Goal: Task Accomplishment & Management: Manage account settings

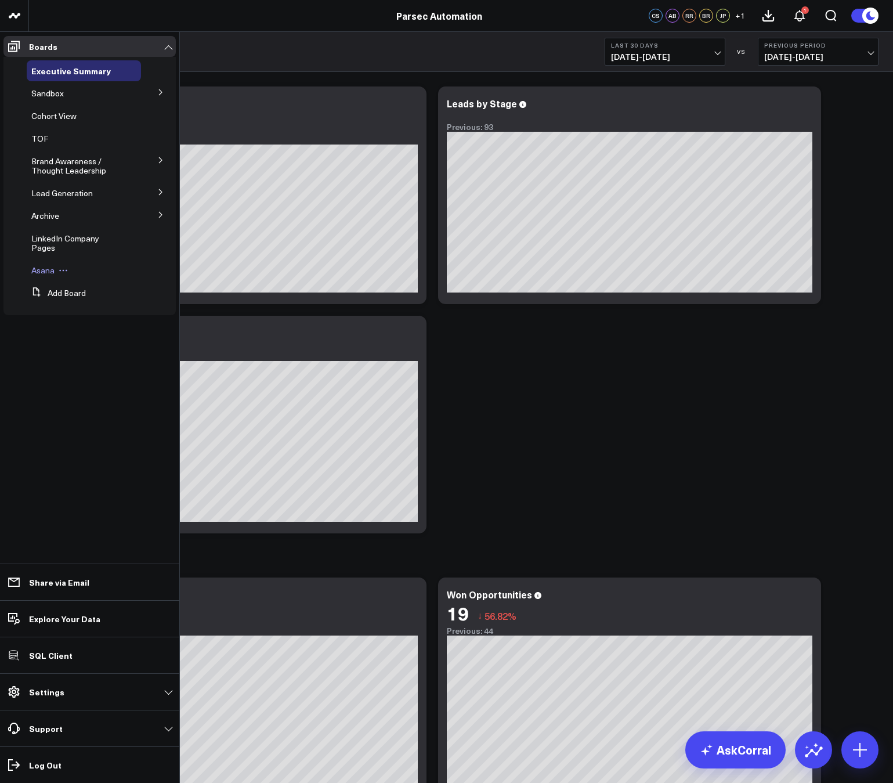
click at [40, 265] on span "Asana" at bounding box center [42, 270] width 23 height 11
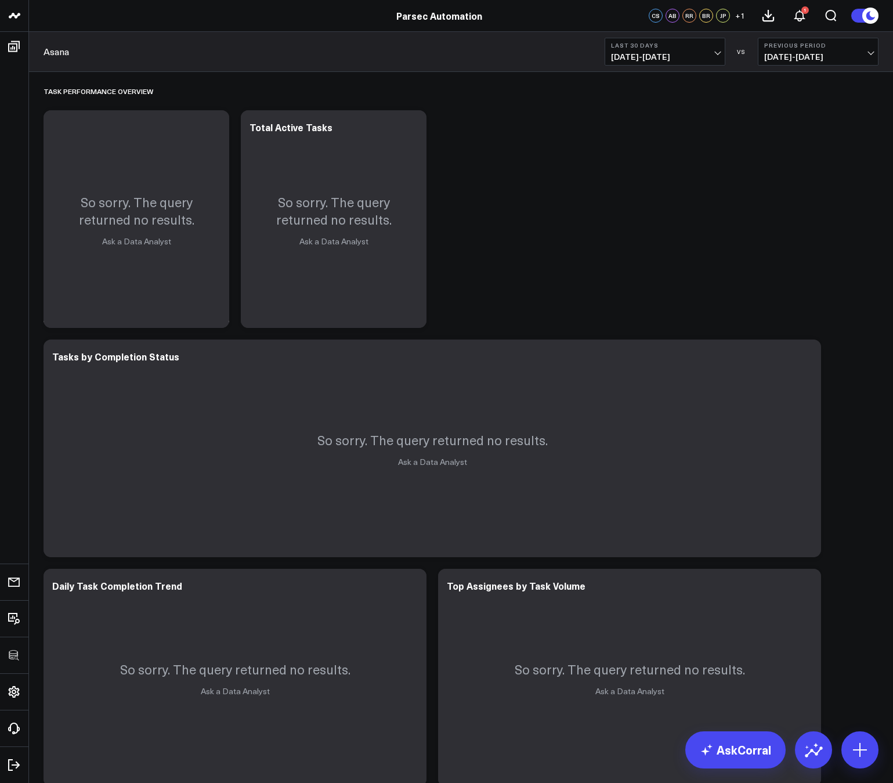
click at [642, 60] on span "07/22/25 - 08/20/25" at bounding box center [665, 56] width 108 height 9
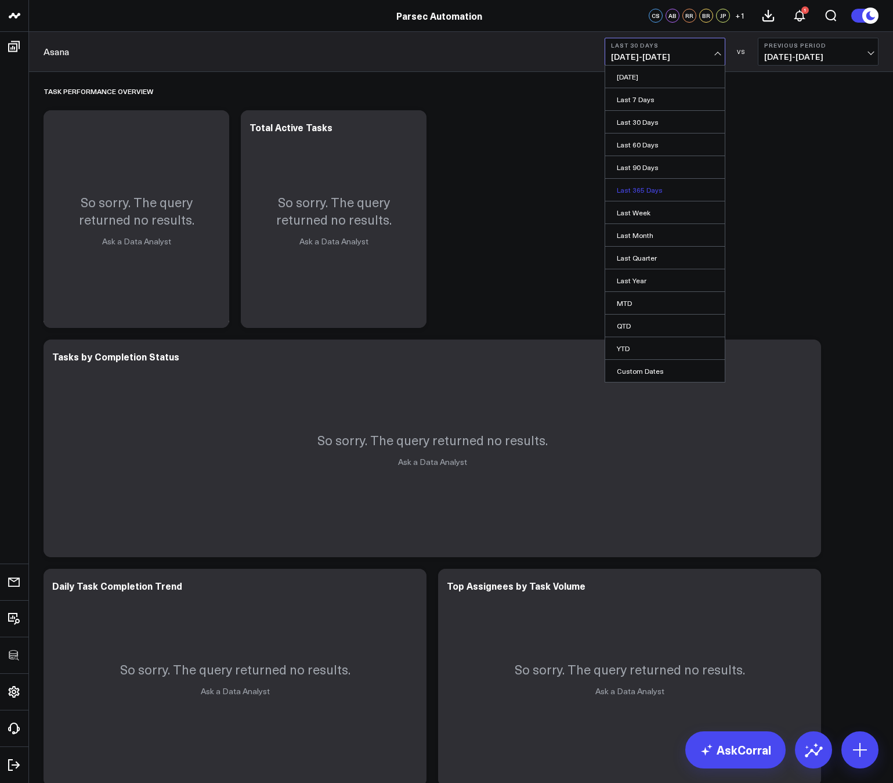
click at [630, 190] on link "Last 365 Days" at bounding box center [665, 190] width 120 height 22
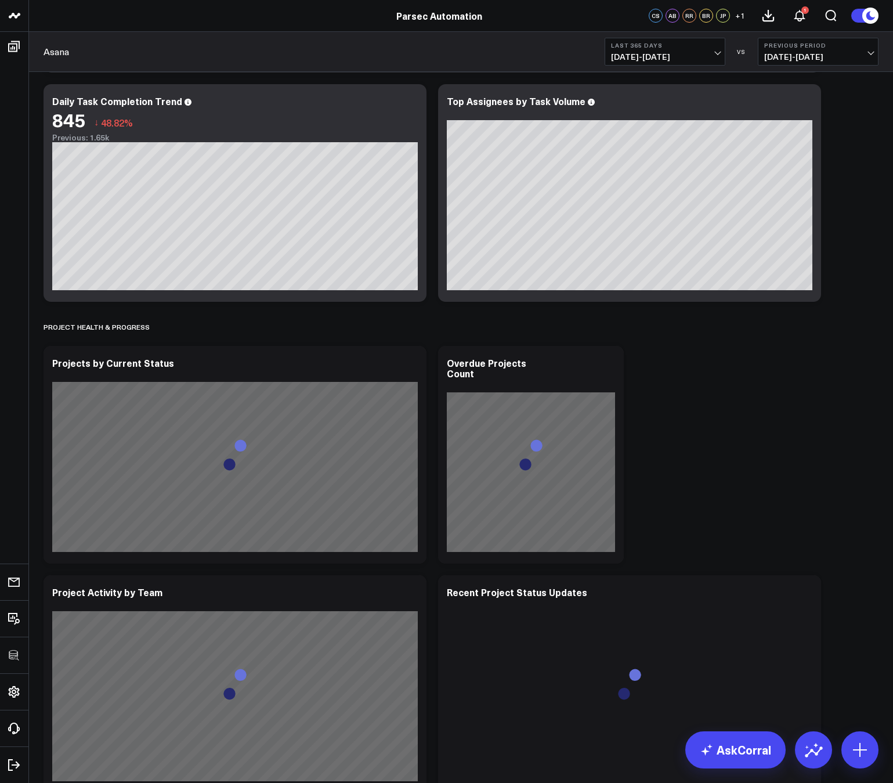
scroll to position [486, 0]
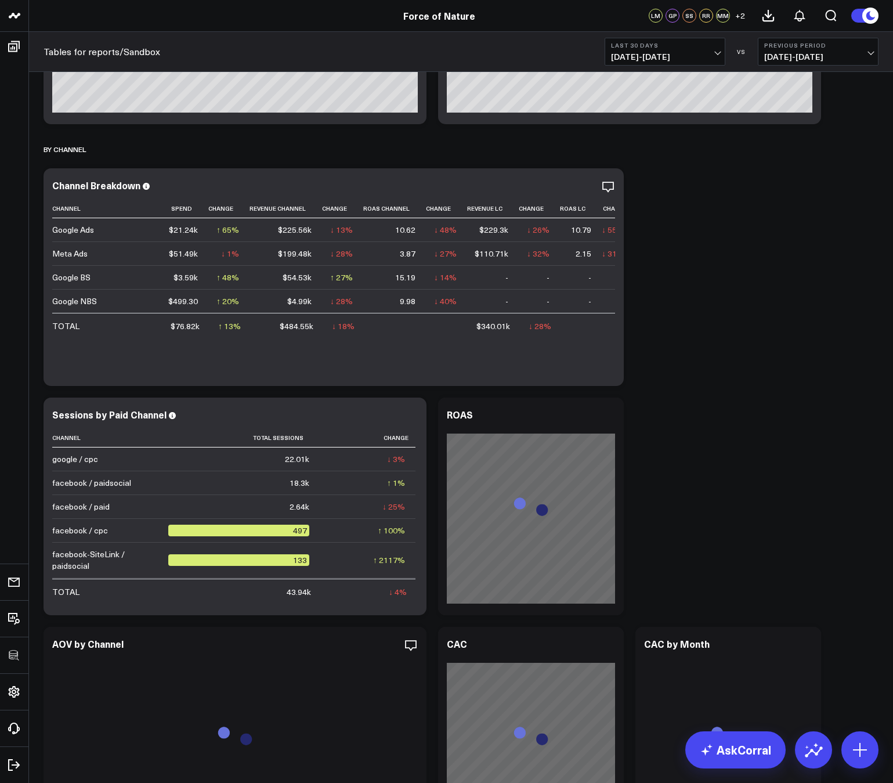
scroll to position [418, 0]
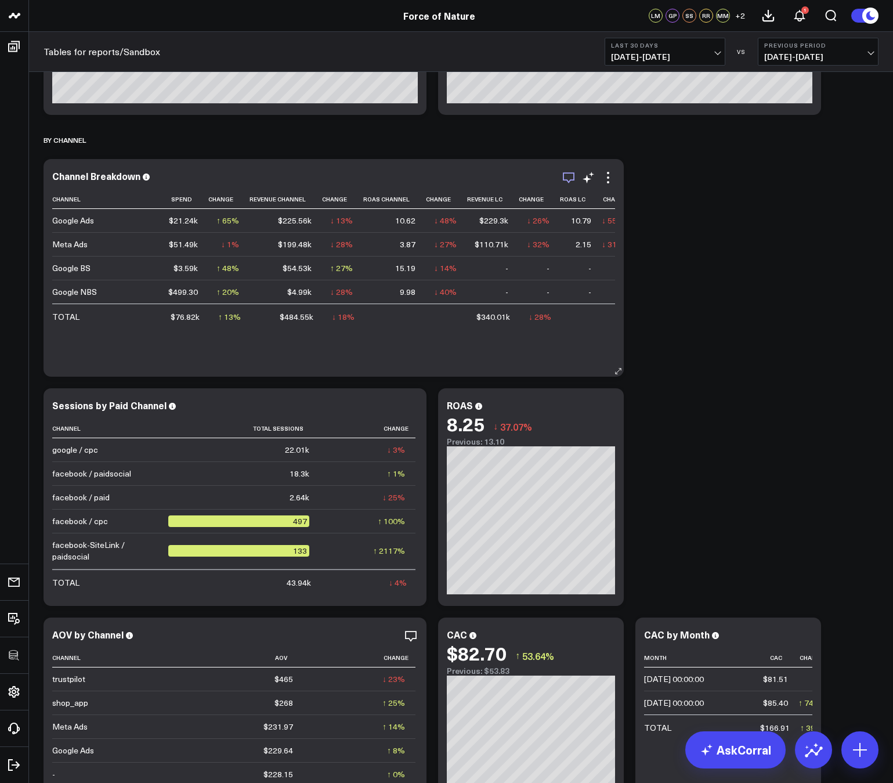
click at [572, 182] on icon "button" at bounding box center [569, 178] width 14 height 14
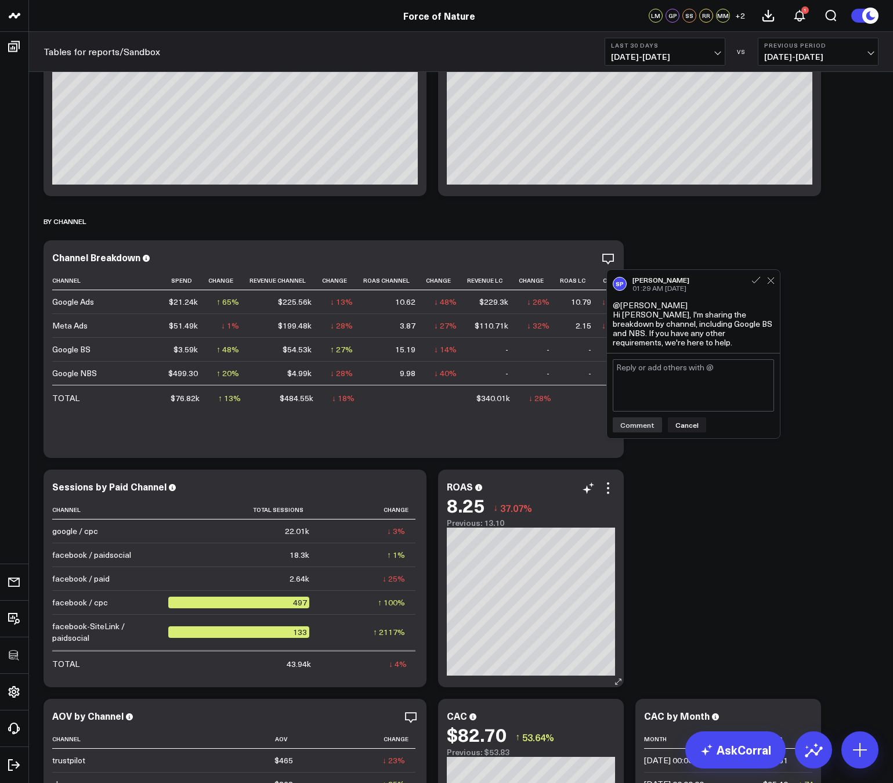
scroll to position [335, 0]
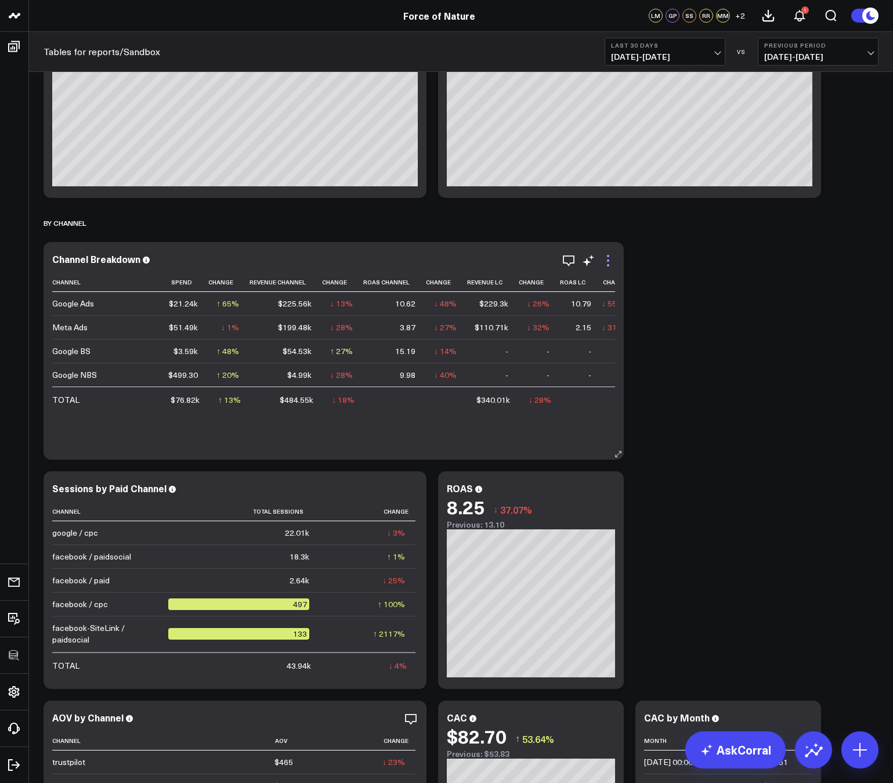
click at [609, 261] on icon at bounding box center [608, 261] width 14 height 14
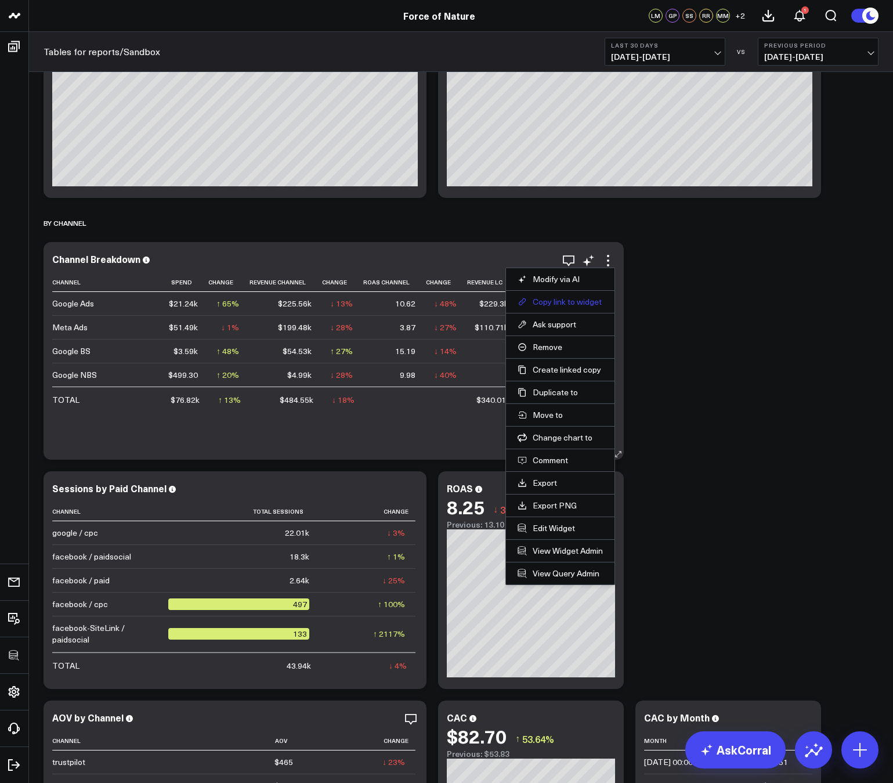
click at [568, 303] on button "Copy link to widget" at bounding box center [560, 301] width 85 height 10
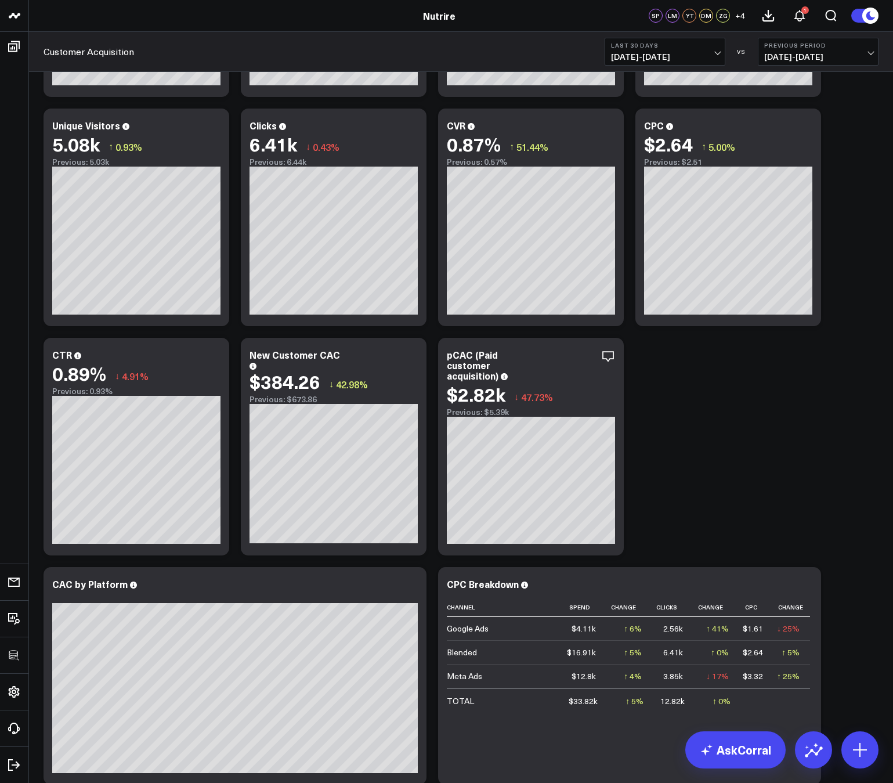
scroll to position [207, 0]
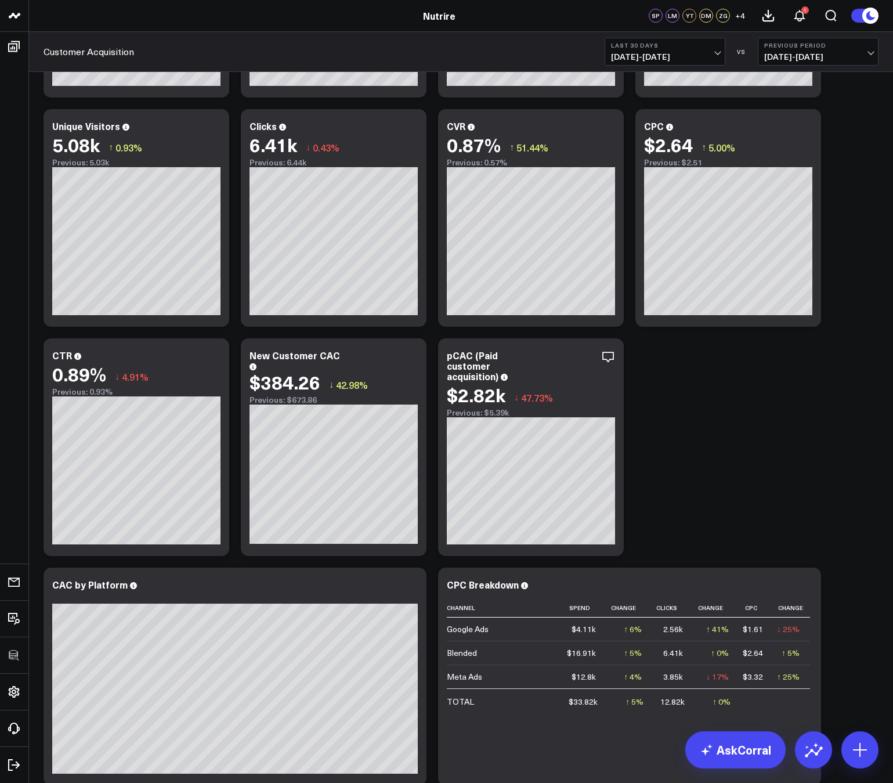
click at [646, 54] on span "[DATE] - [DATE]" at bounding box center [665, 56] width 108 height 9
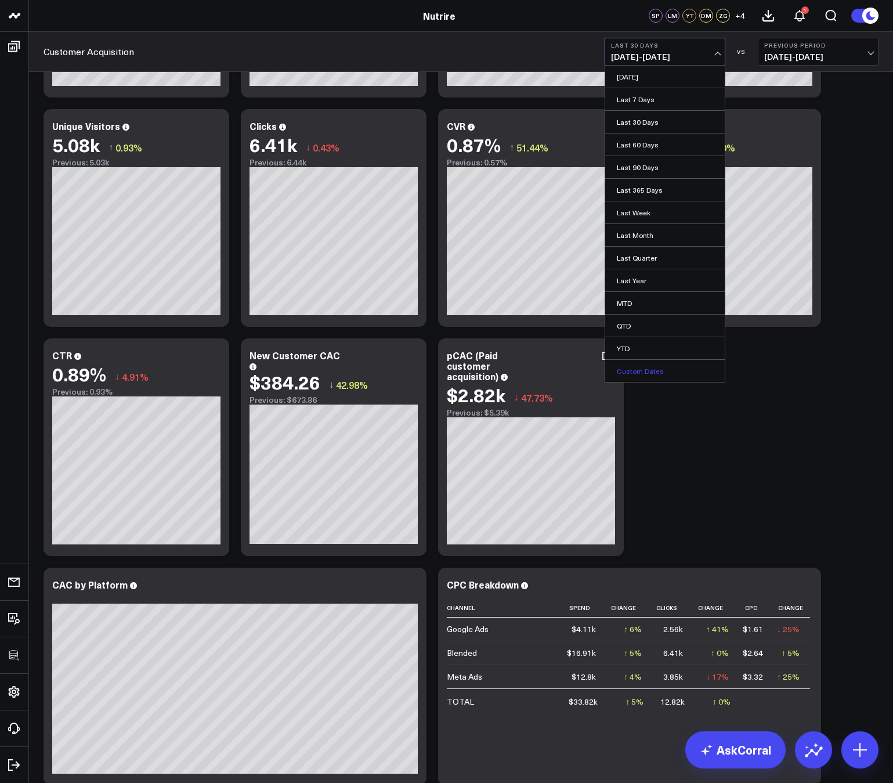
click at [642, 370] on link "Custom Dates" at bounding box center [665, 371] width 120 height 22
select select "7"
select select "2025"
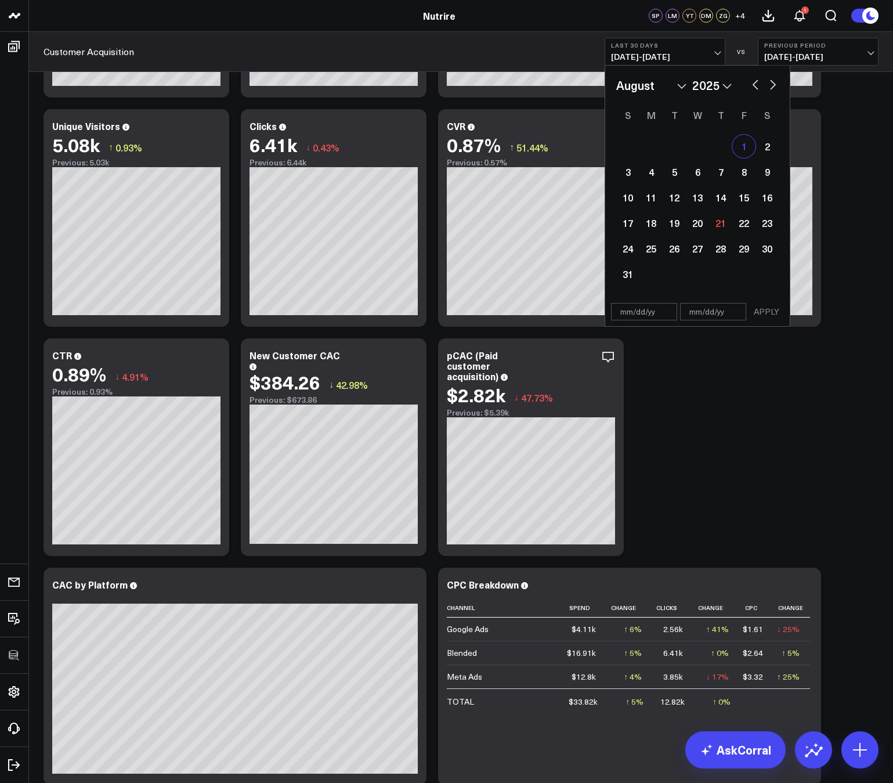
click at [745, 143] on div "1" at bounding box center [743, 146] width 23 height 23
type input "08/01/25"
select select "7"
select select "2025"
click at [772, 170] on div "9" at bounding box center [766, 171] width 23 height 23
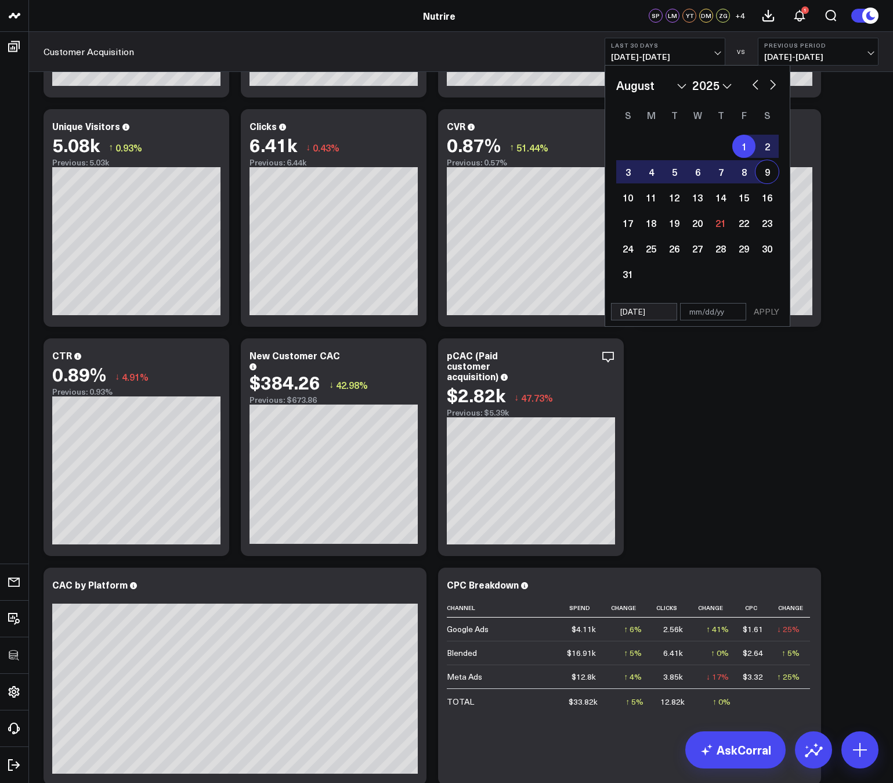
type input "08/09/25"
select select "7"
select select "2025"
click at [768, 313] on button "APPLY" at bounding box center [766, 311] width 35 height 17
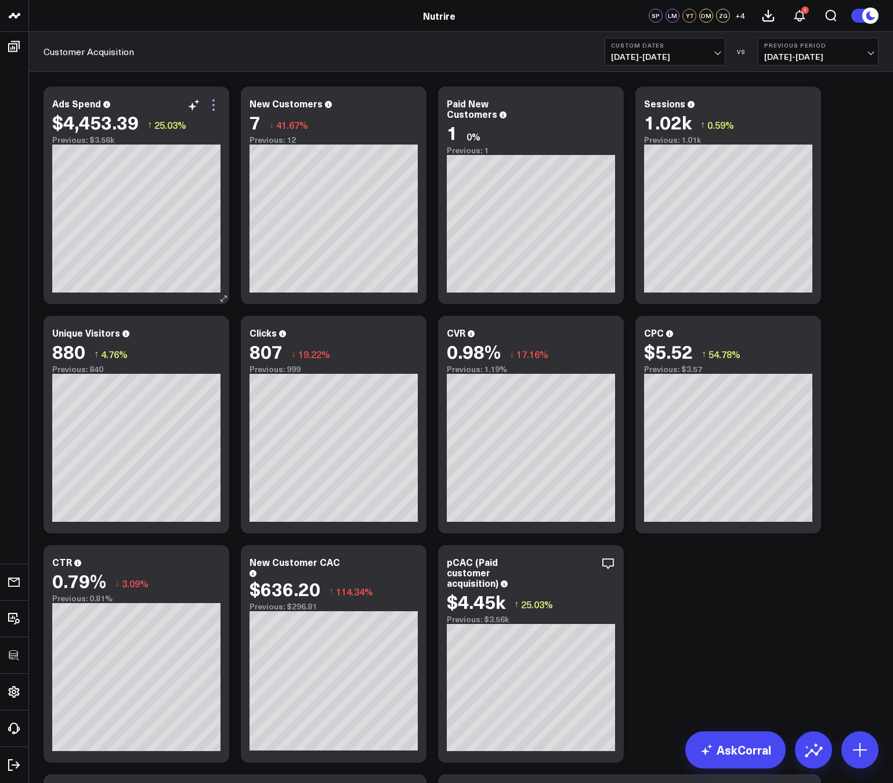
click at [214, 108] on icon at bounding box center [214, 105] width 14 height 14
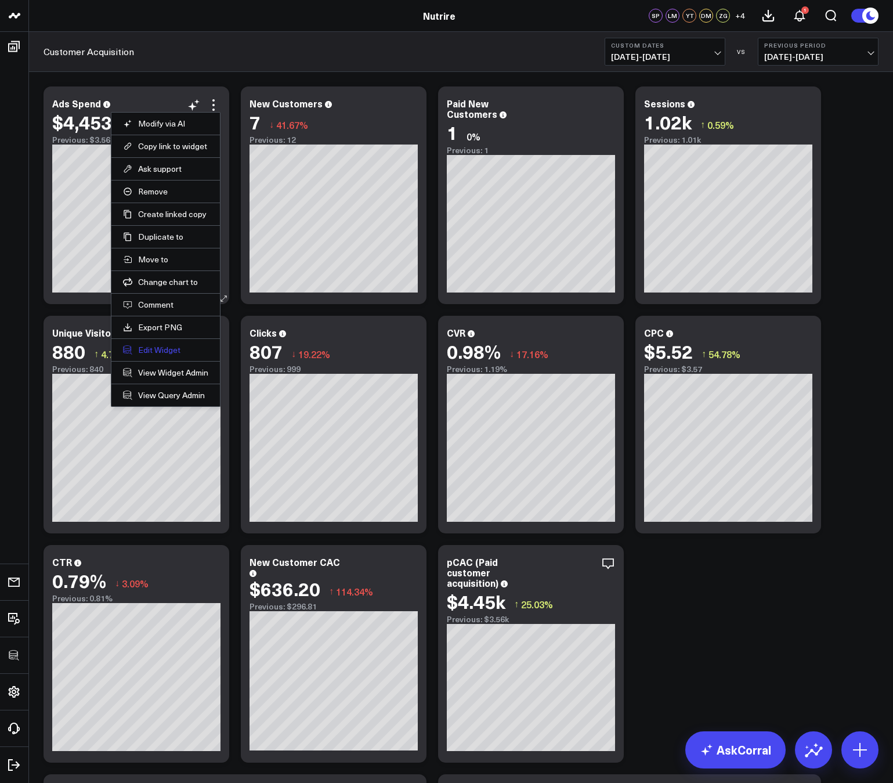
click at [148, 346] on button "Edit Widget" at bounding box center [165, 350] width 85 height 10
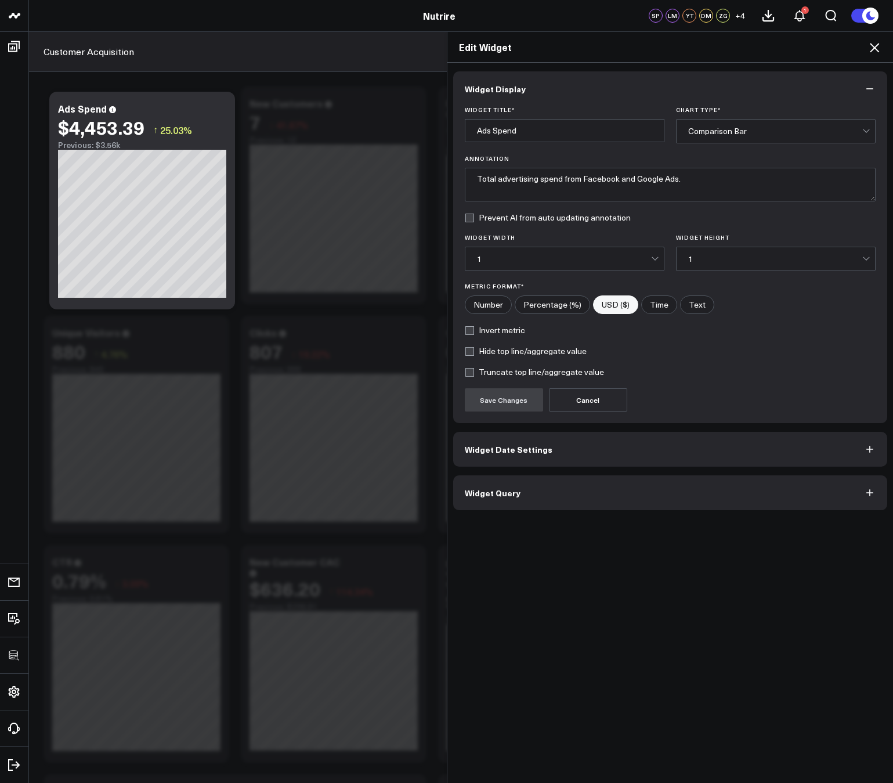
click at [485, 482] on button "Widget Query" at bounding box center [670, 492] width 435 height 35
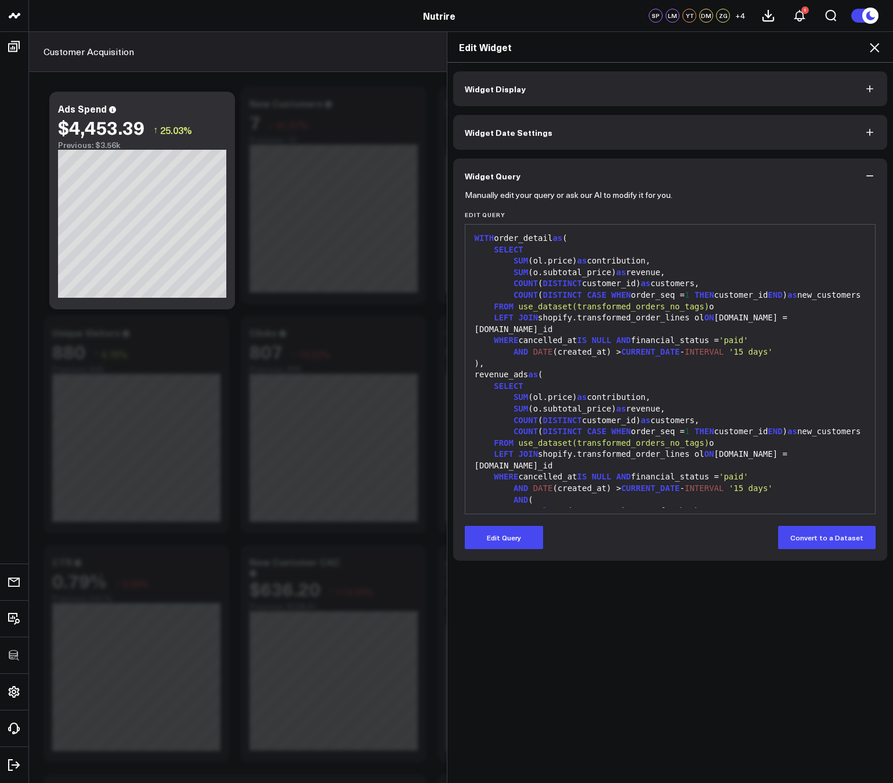
click at [875, 45] on icon at bounding box center [874, 48] width 14 height 14
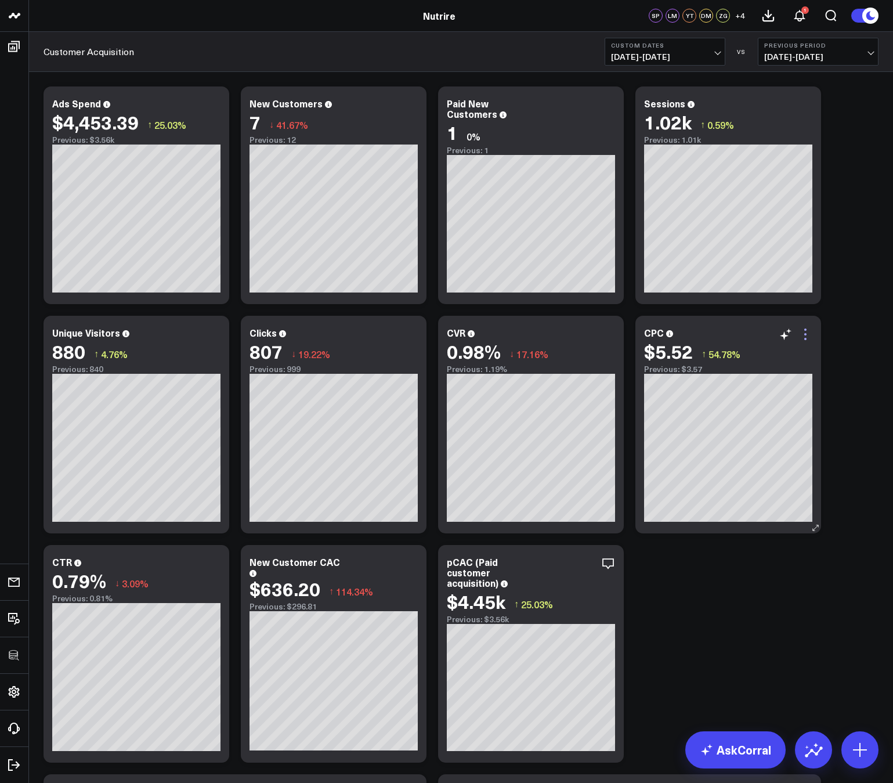
click at [809, 327] on icon at bounding box center [805, 334] width 14 height 14
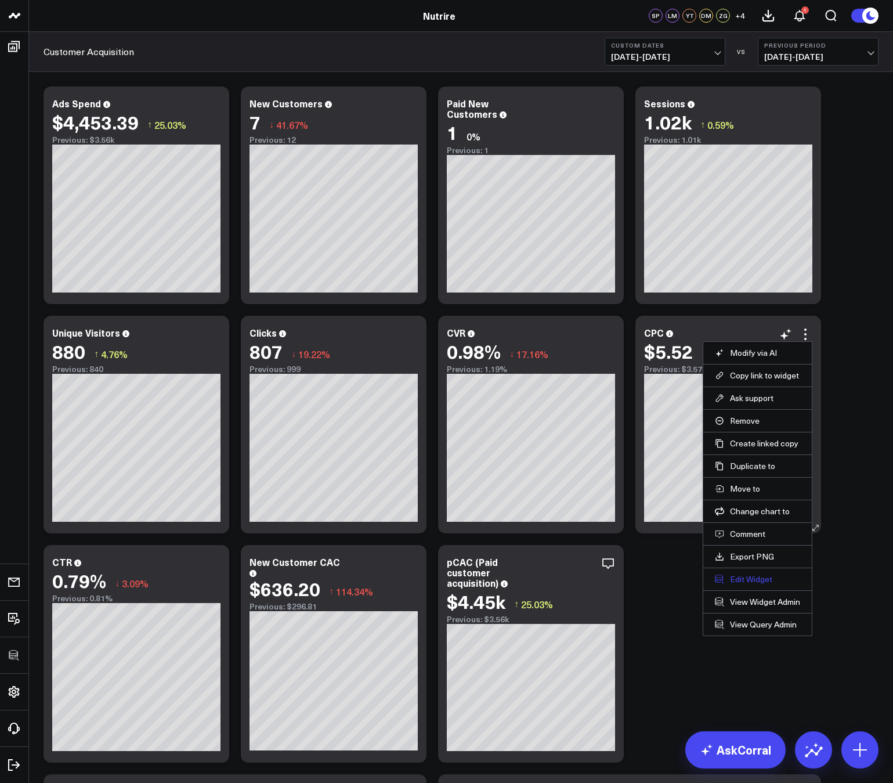
click at [752, 574] on button "Edit Widget" at bounding box center [757, 579] width 85 height 10
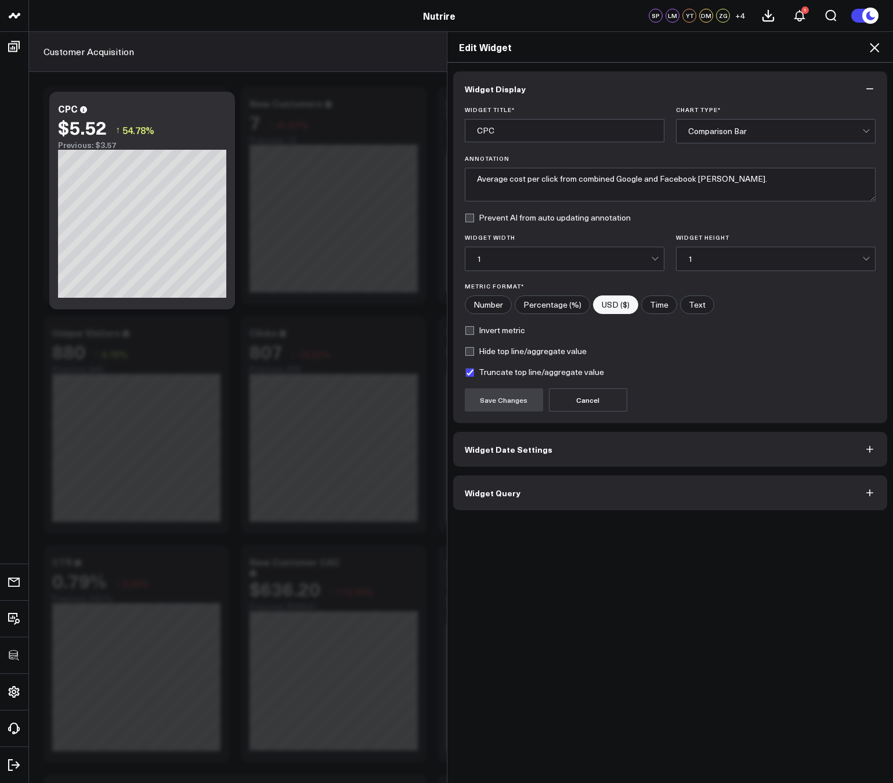
click at [626, 496] on button "Widget Query" at bounding box center [670, 492] width 435 height 35
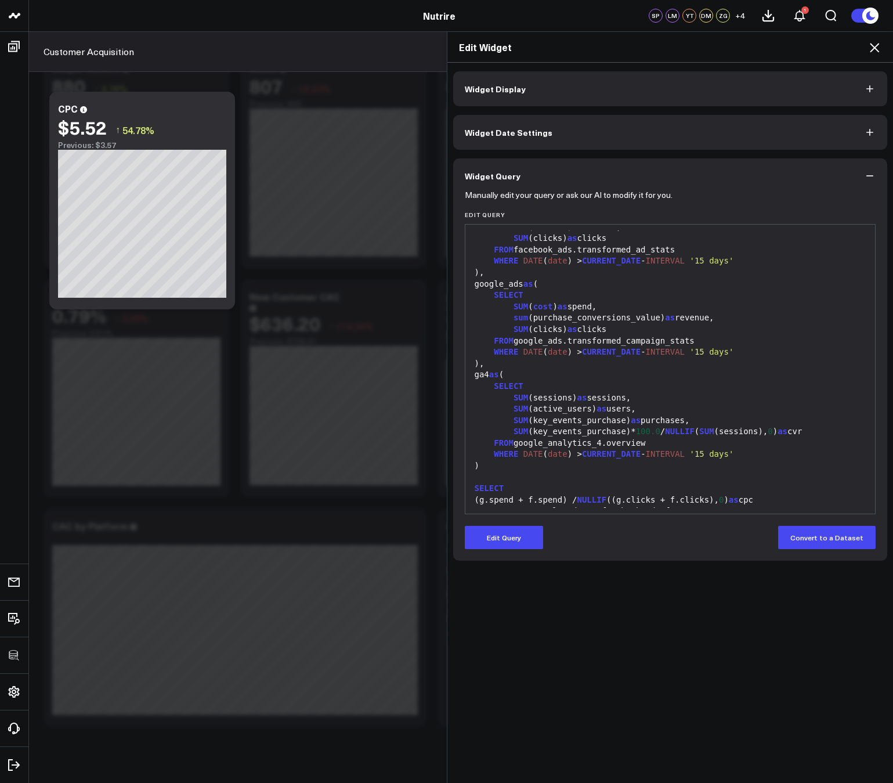
scroll to position [284, 0]
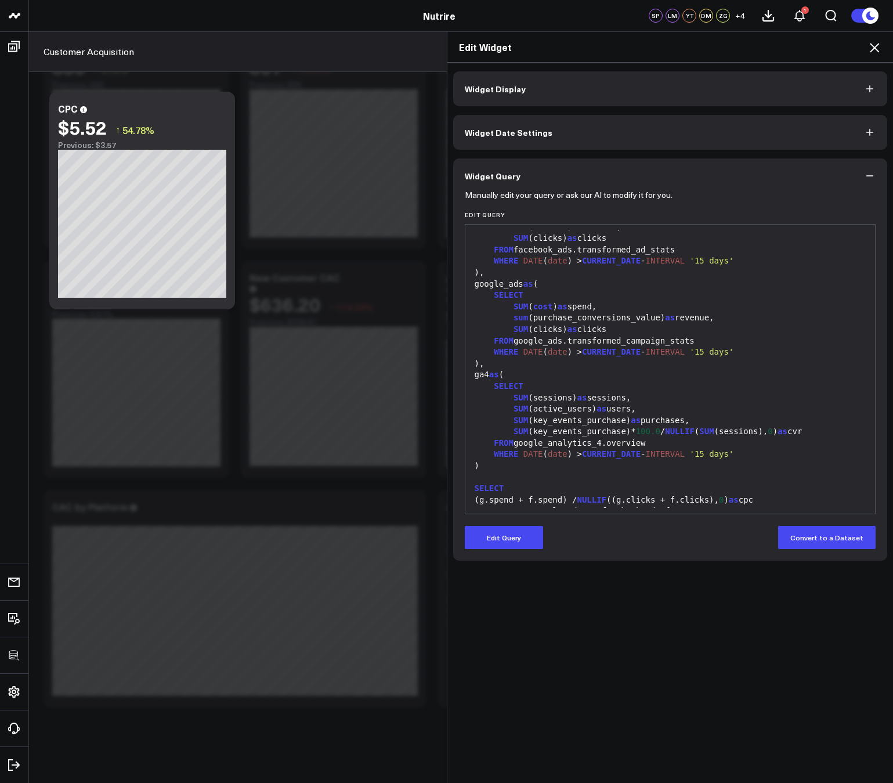
click at [877, 47] on icon at bounding box center [874, 48] width 14 height 14
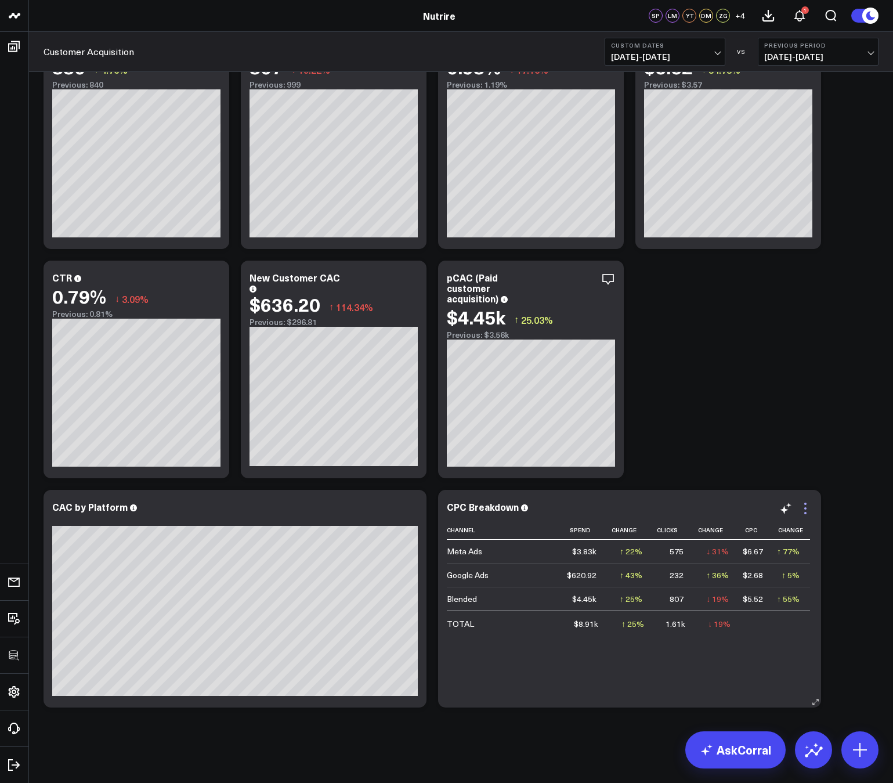
click at [805, 511] on icon at bounding box center [805, 508] width 14 height 14
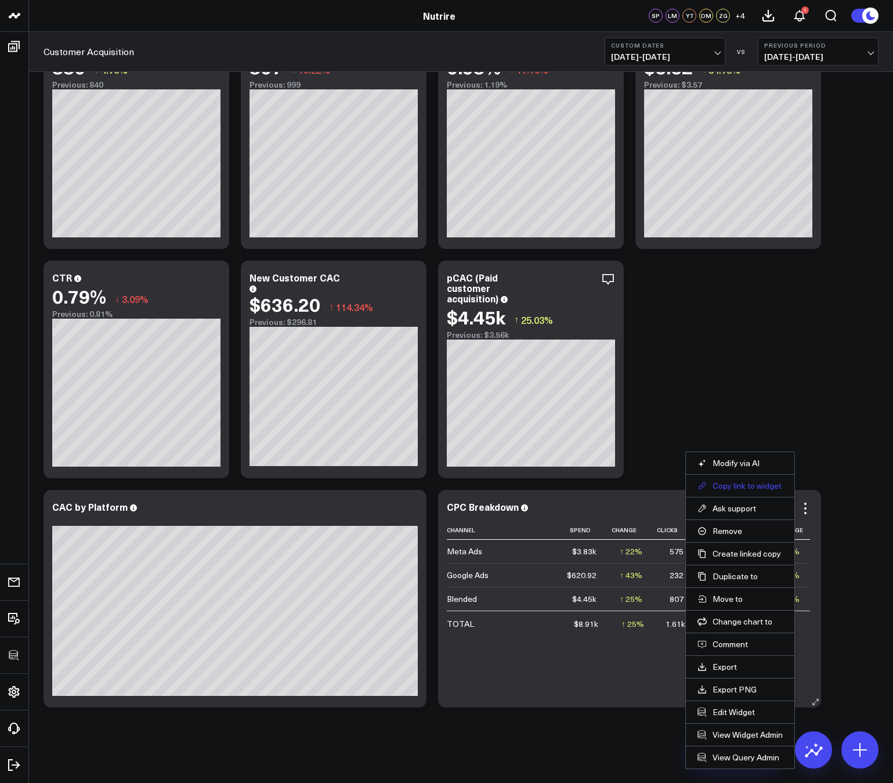
click at [747, 483] on button "Copy link to widget" at bounding box center [739, 485] width 85 height 10
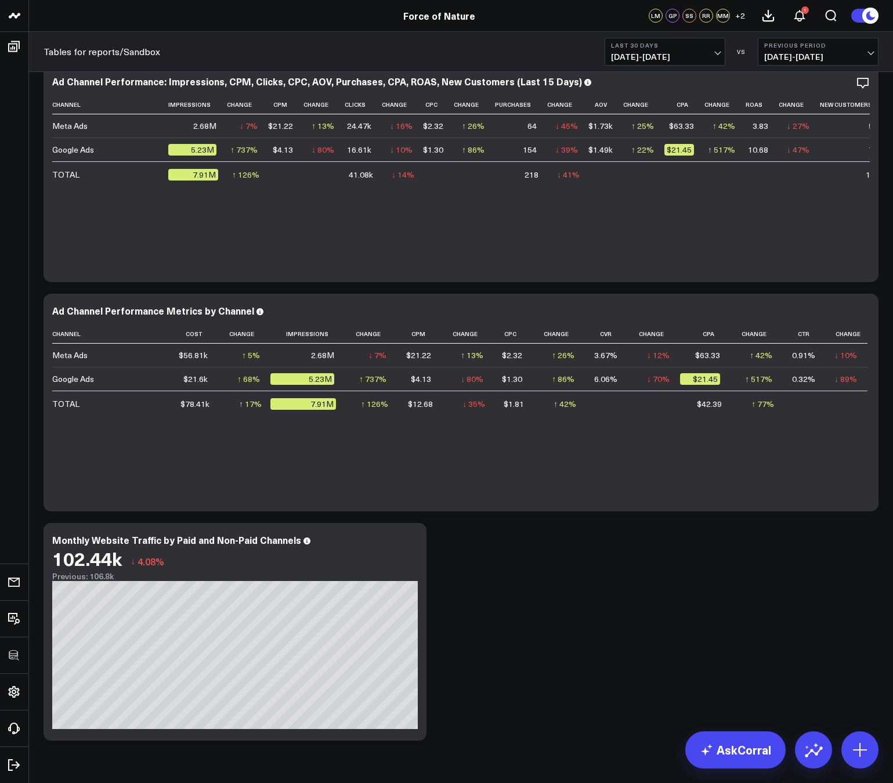
scroll to position [1692, 0]
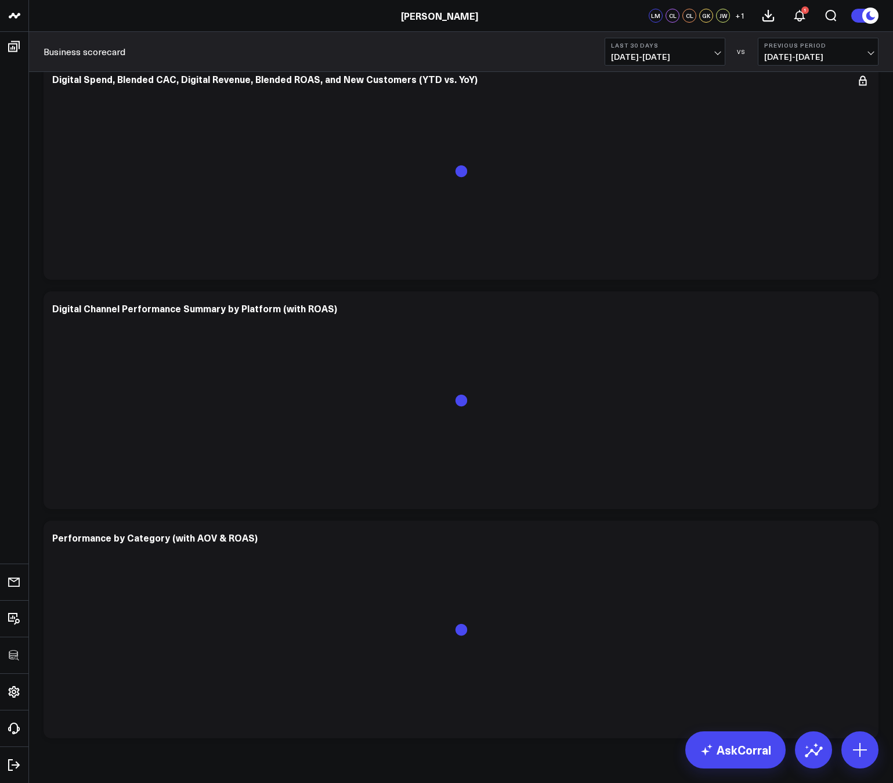
scroll to position [743, 0]
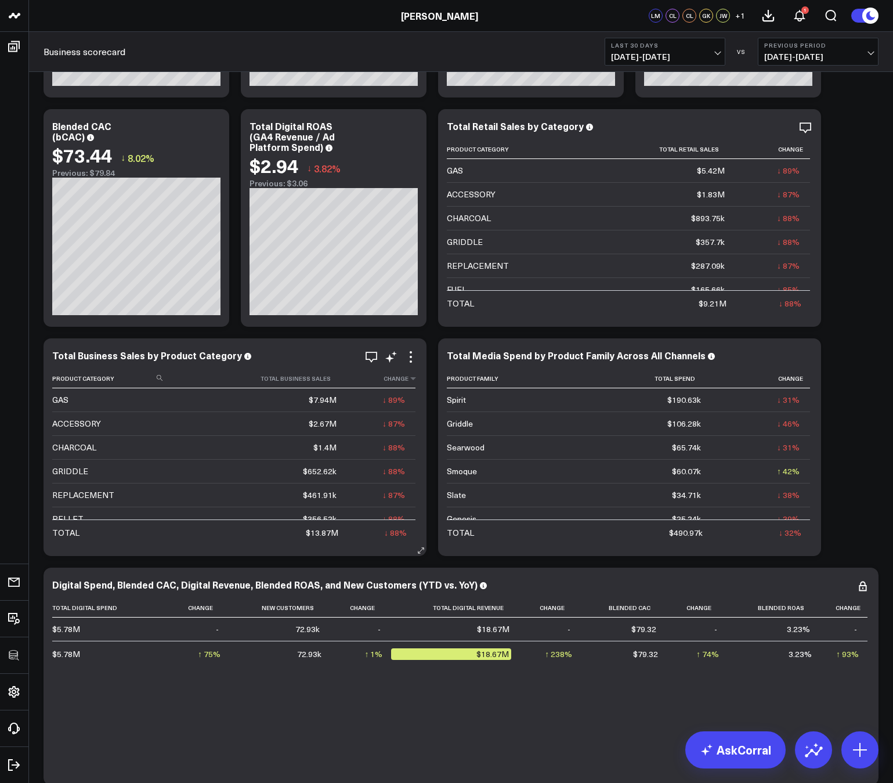
scroll to position [229, 0]
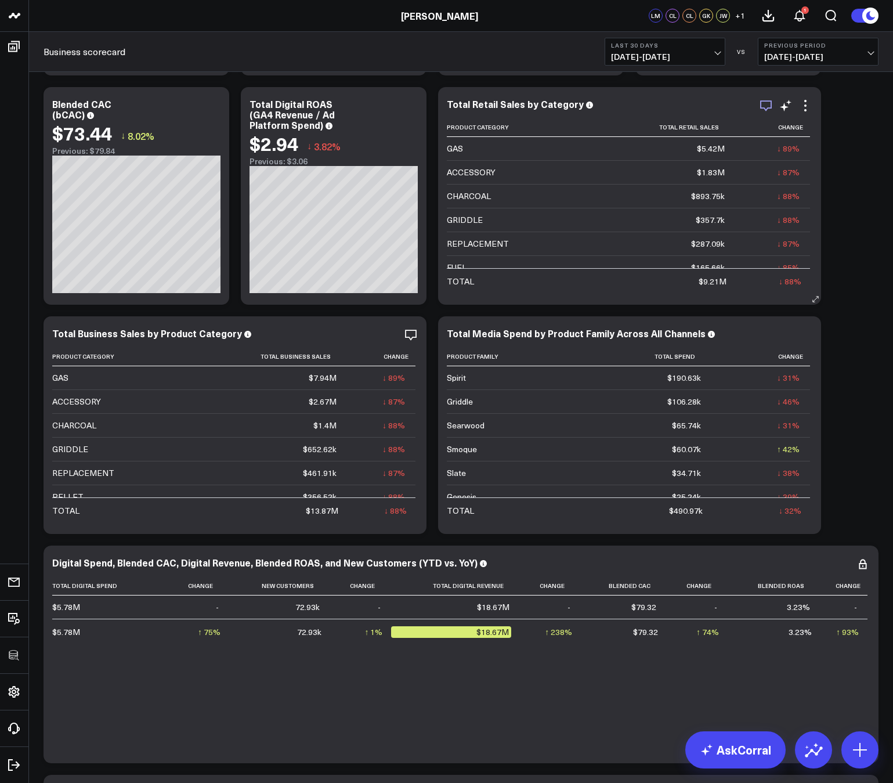
click at [769, 103] on icon "button" at bounding box center [766, 106] width 14 height 14
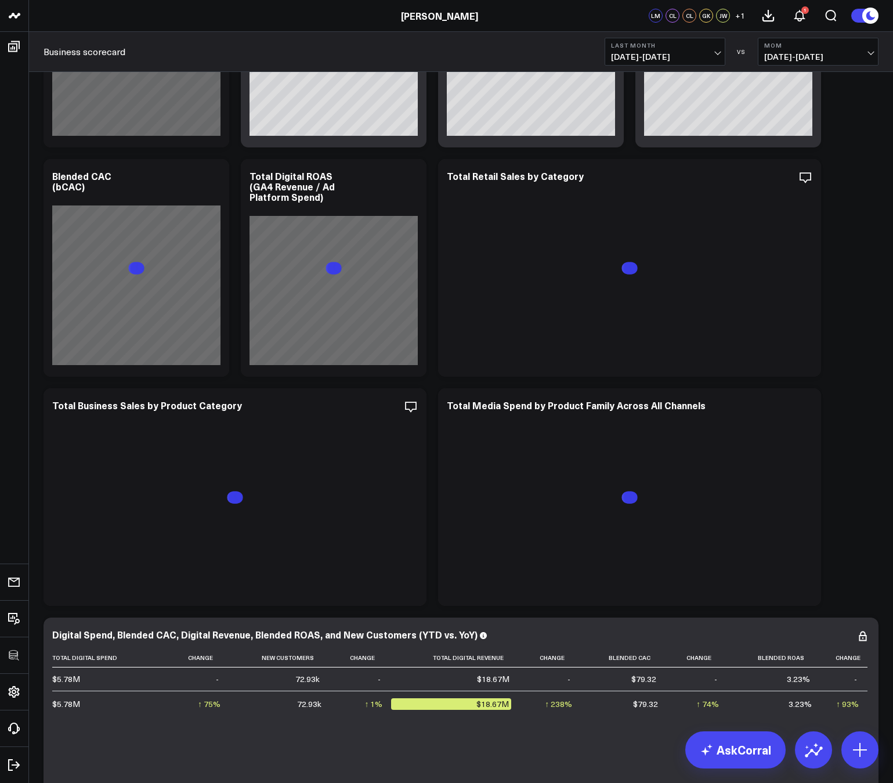
scroll to position [179, 0]
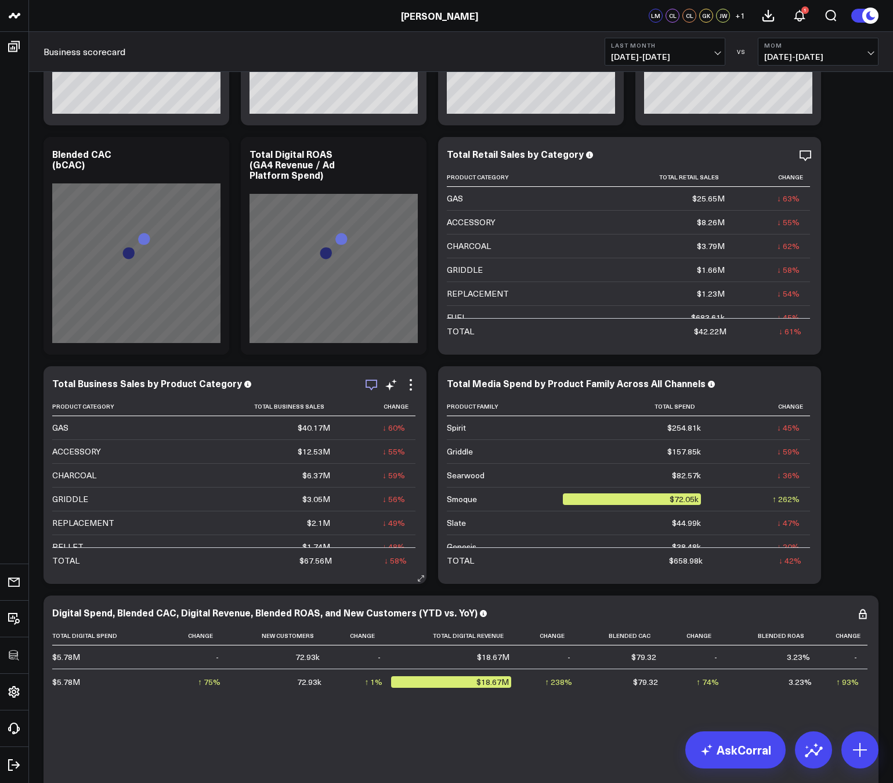
click at [373, 386] on icon "button" at bounding box center [371, 385] width 14 height 14
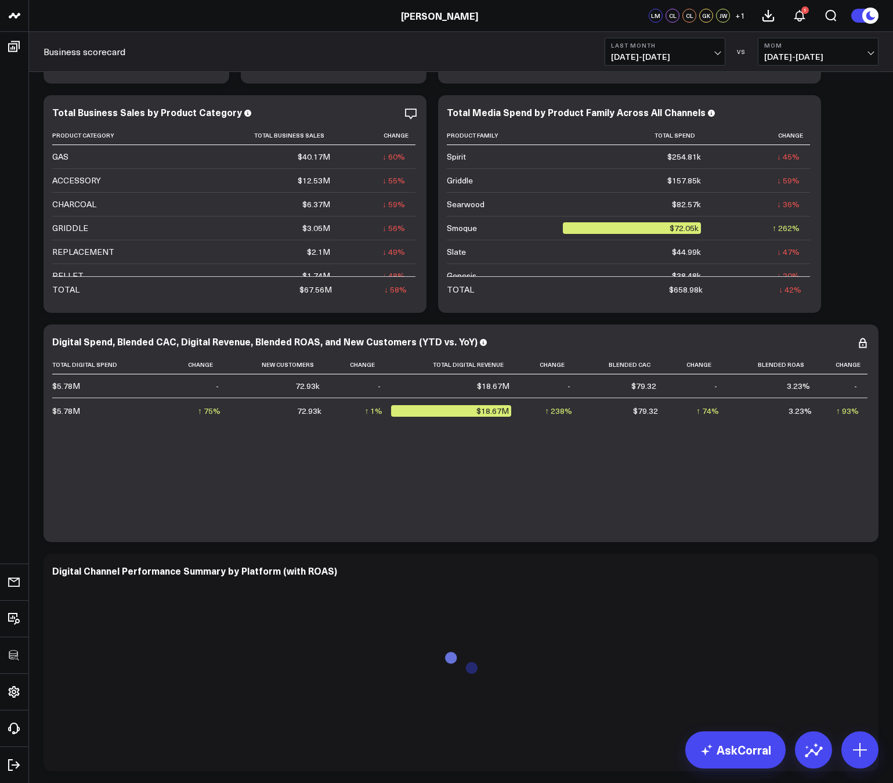
scroll to position [458, 0]
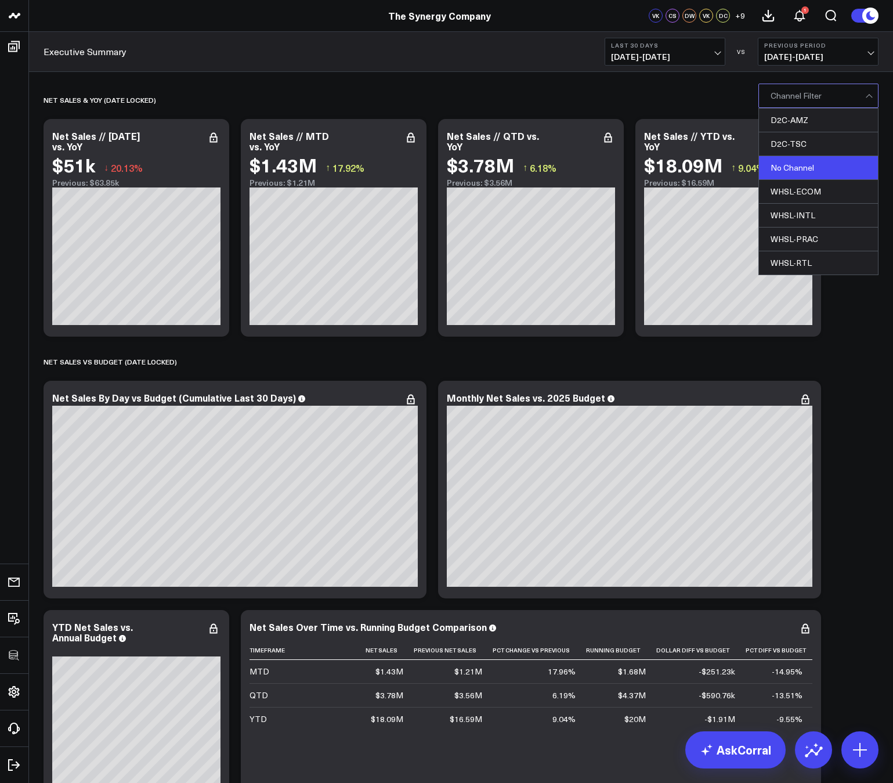
click at [802, 159] on div "No Channel" at bounding box center [818, 168] width 119 height 24
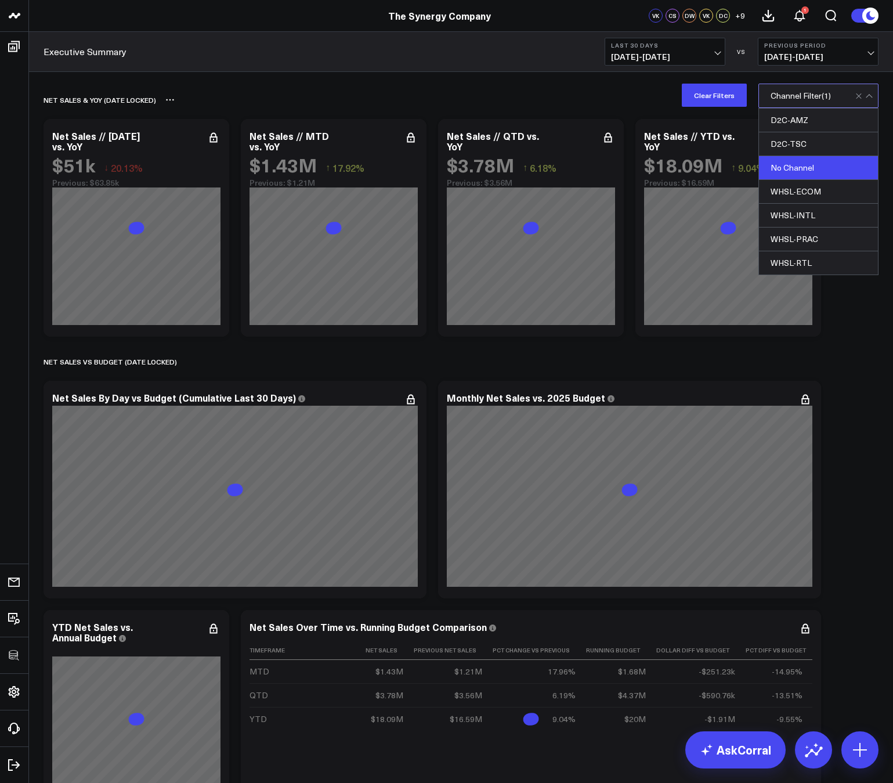
click at [617, 92] on div "net sales & yoy (date locked)" at bounding box center [394, 99] width 701 height 27
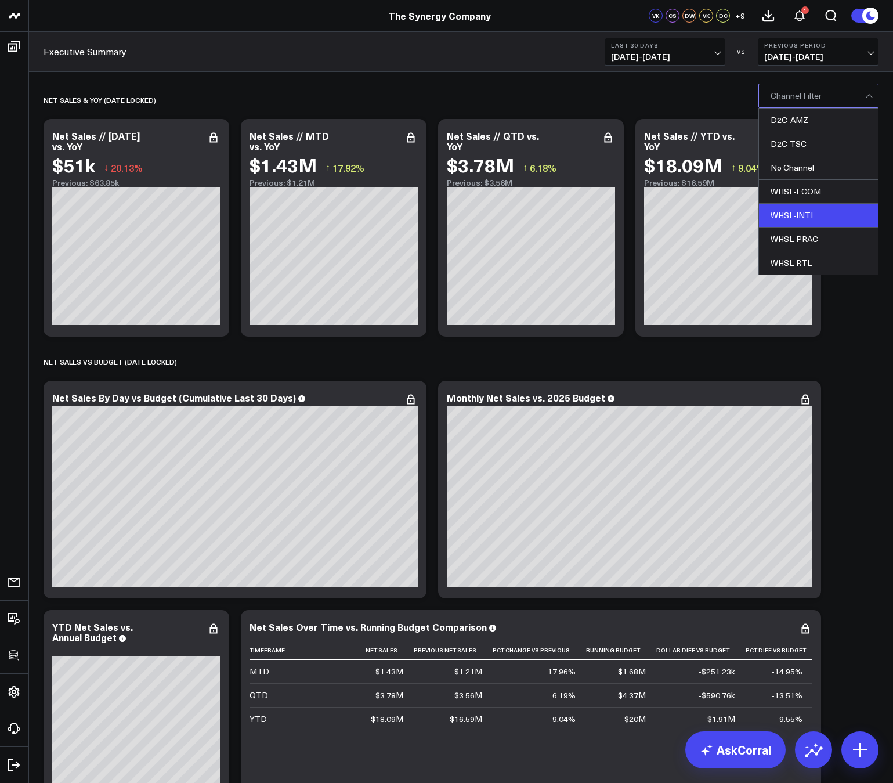
click at [820, 215] on div "WHSL-INTL" at bounding box center [818, 216] width 119 height 24
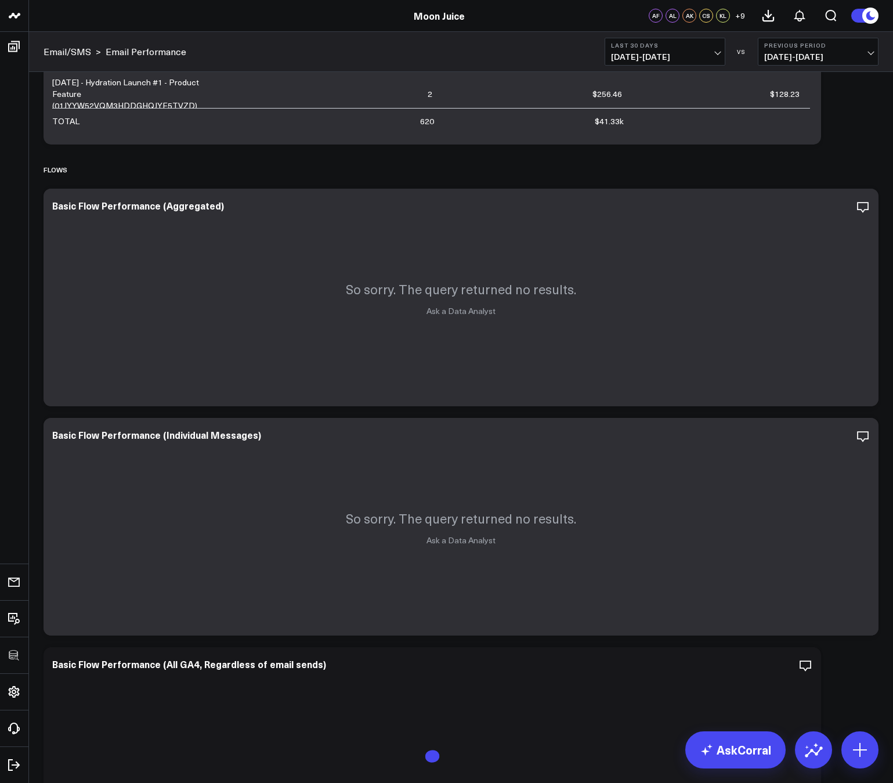
scroll to position [442, 0]
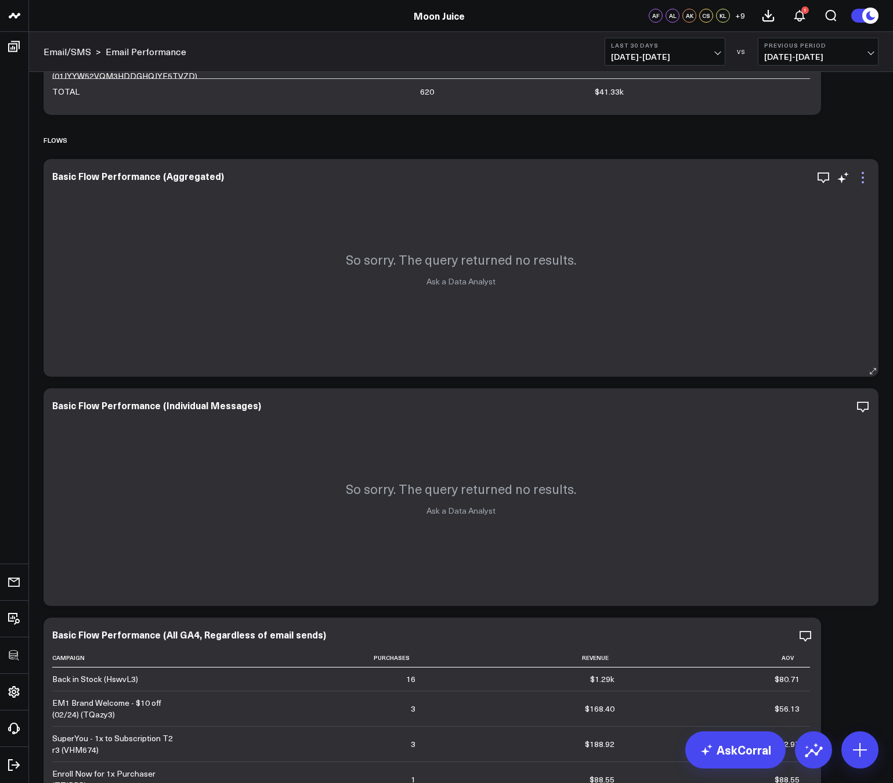
click at [865, 174] on icon at bounding box center [863, 178] width 14 height 14
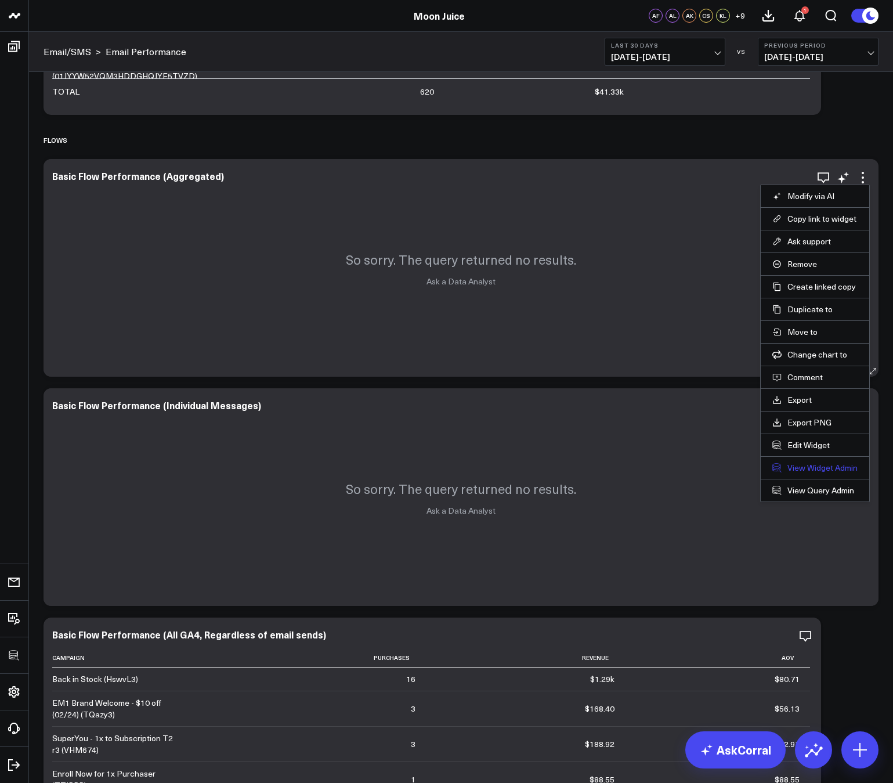
click at [789, 467] on link "View Widget Admin" at bounding box center [814, 467] width 85 height 10
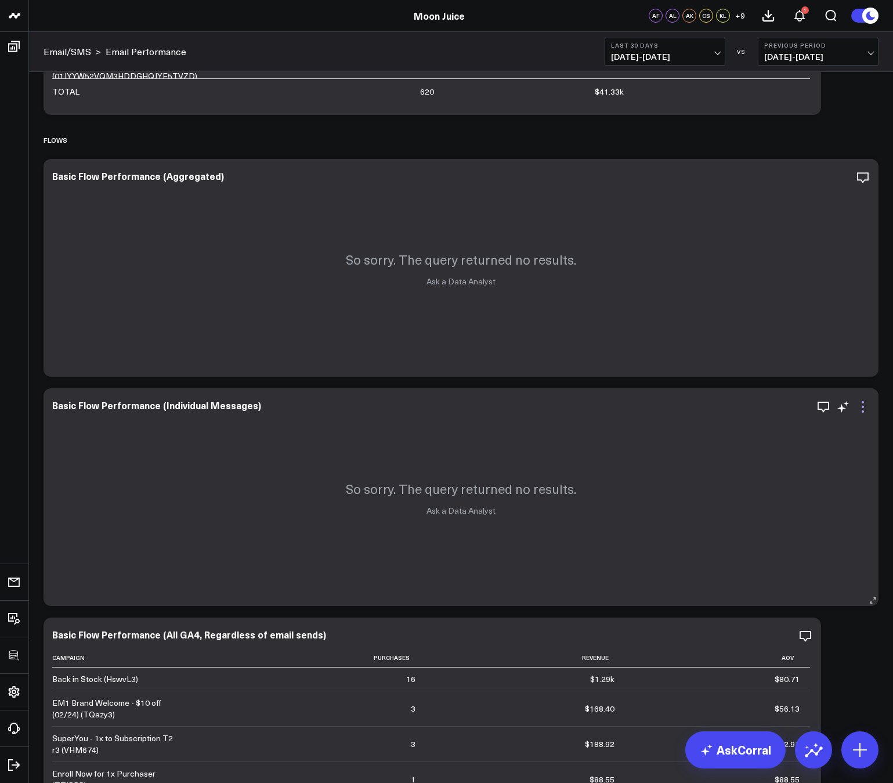
click at [866, 408] on icon at bounding box center [863, 407] width 14 height 14
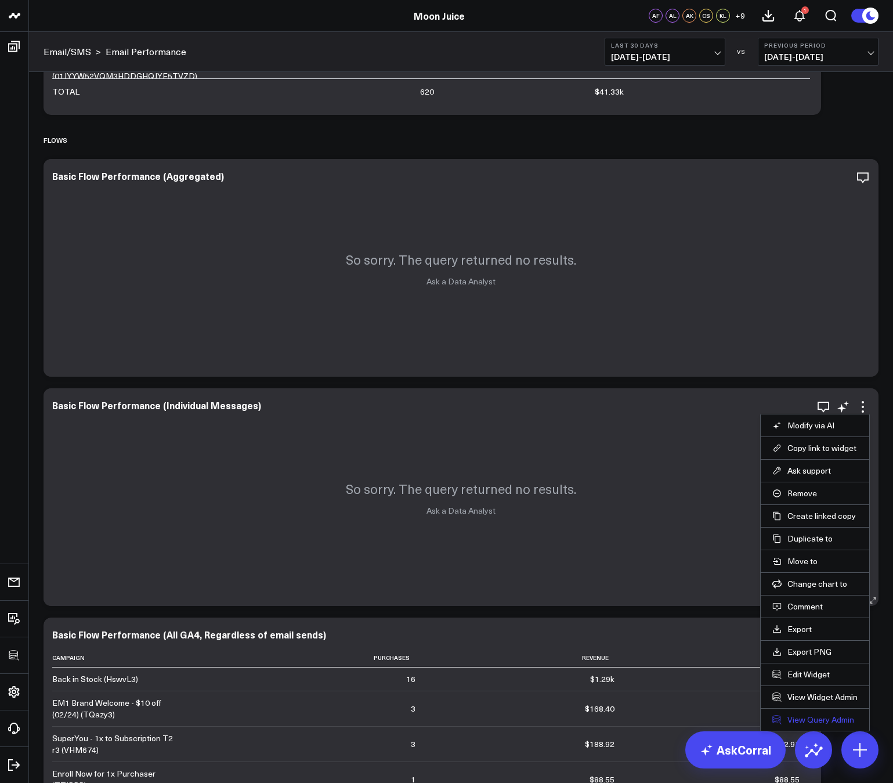
click at [794, 719] on link "View Query Admin" at bounding box center [814, 719] width 85 height 10
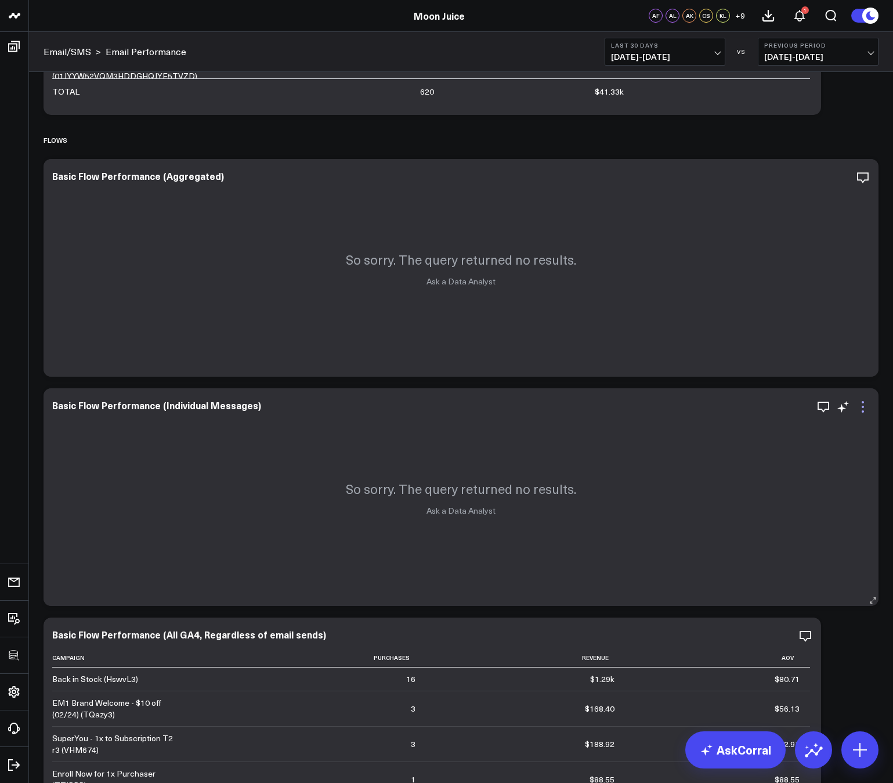
click at [862, 411] on icon at bounding box center [863, 411] width 2 height 2
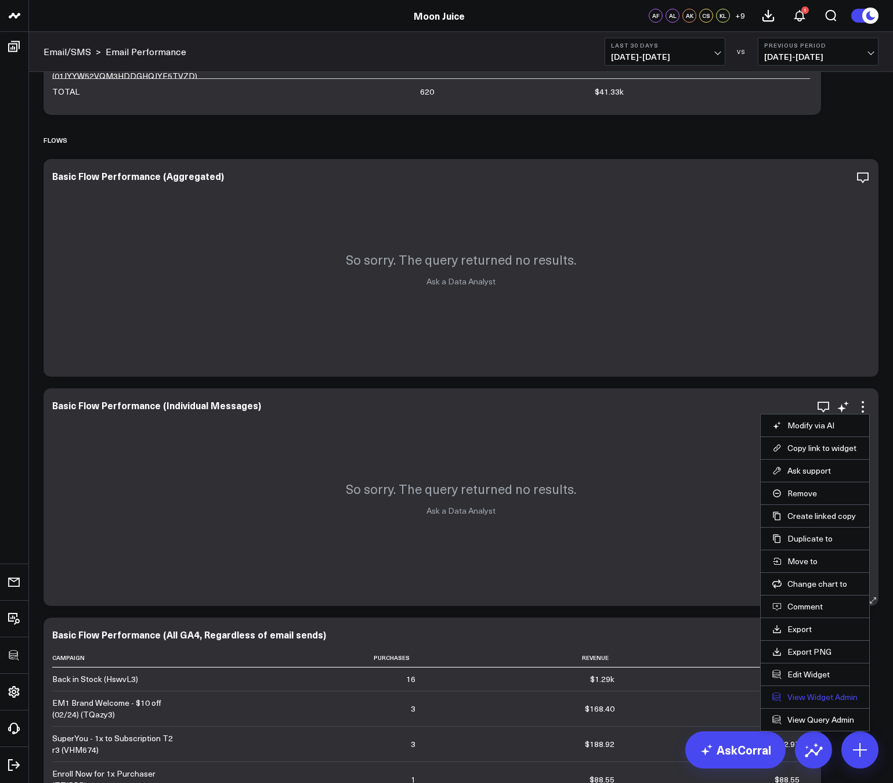
click at [805, 693] on link "View Widget Admin" at bounding box center [814, 697] width 85 height 10
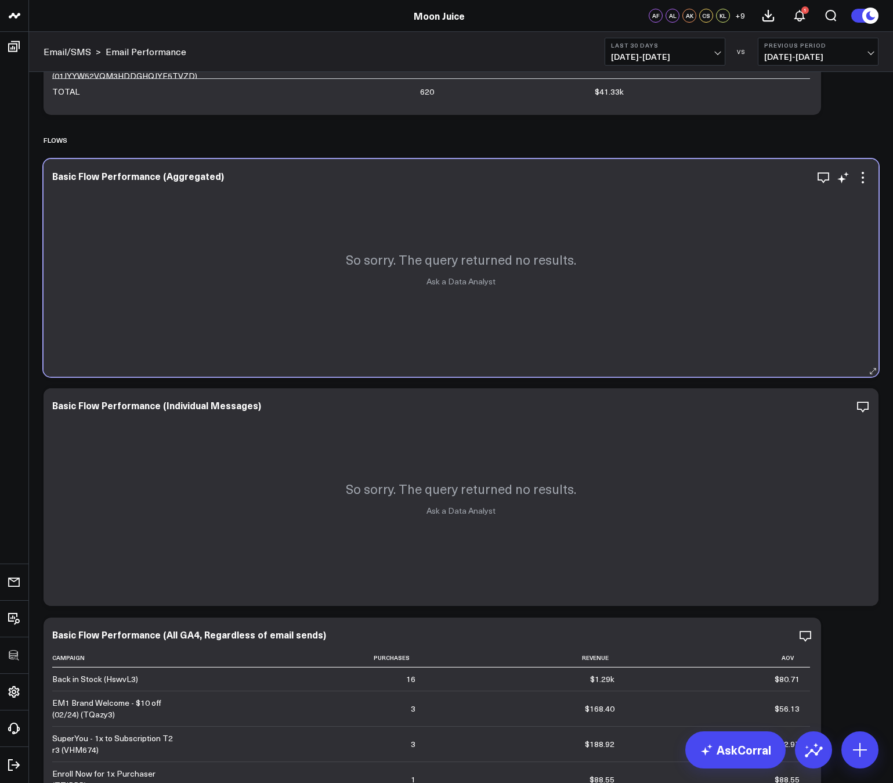
click at [860, 166] on div "So sorry. The query returned no results. Ask a Data Analyst" at bounding box center [461, 268] width 835 height 218
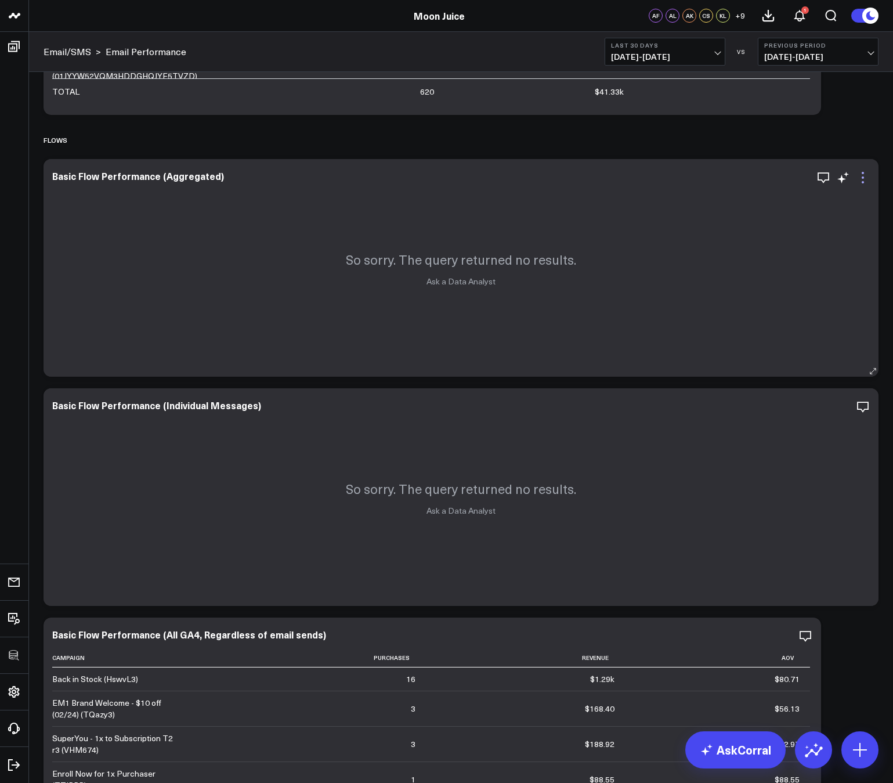
click at [862, 172] on icon at bounding box center [863, 173] width 2 height 2
click at [669, 55] on span "07/22/25 - 08/20/25" at bounding box center [665, 56] width 108 height 9
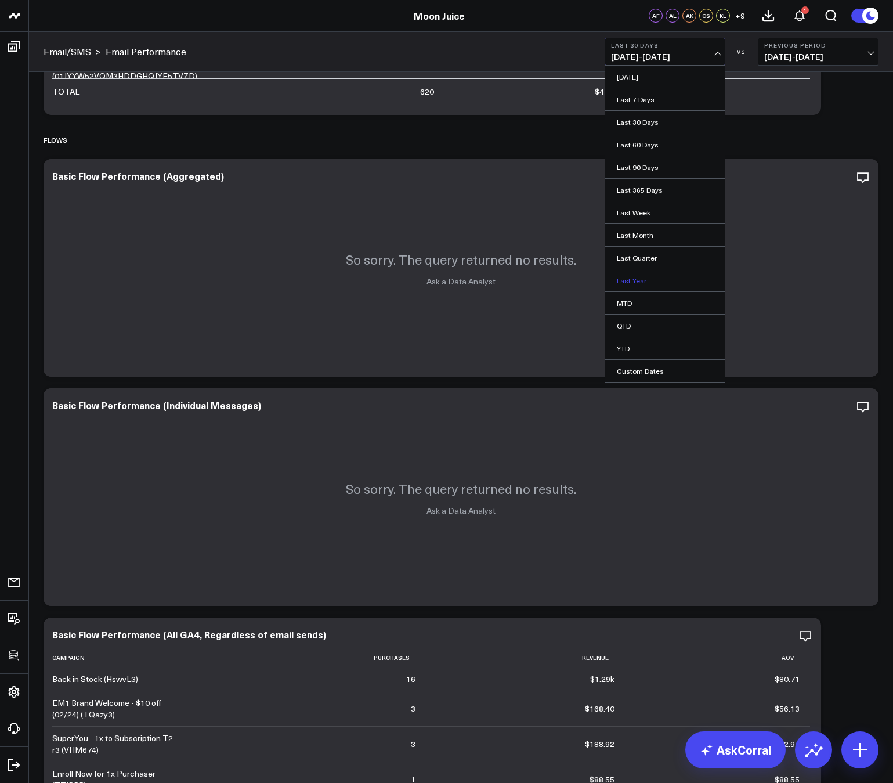
click at [632, 283] on link "Last Year" at bounding box center [665, 280] width 120 height 22
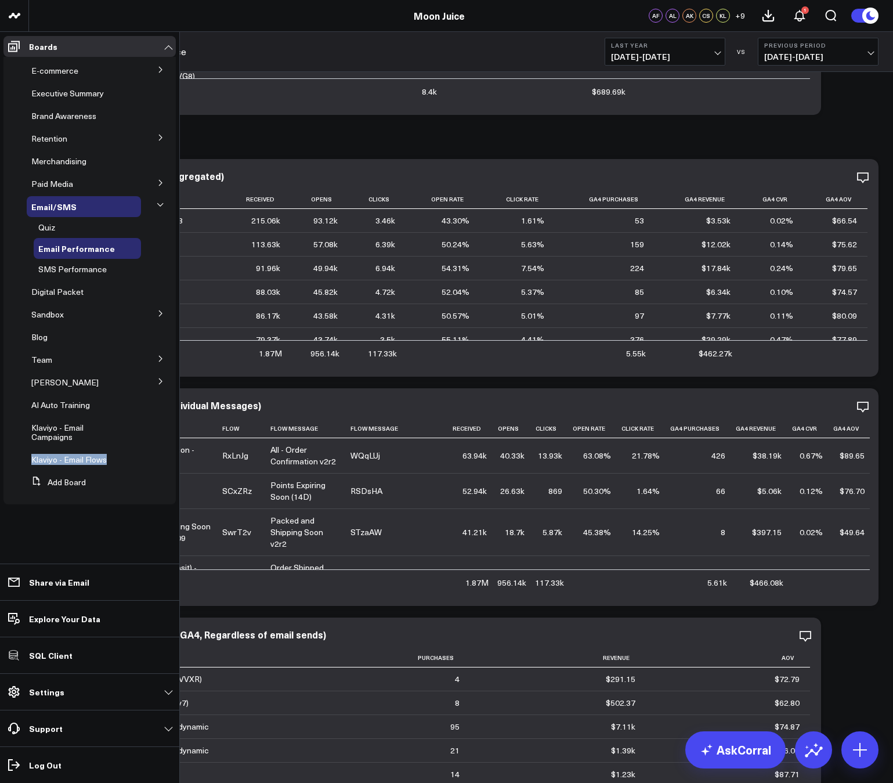
click at [160, 314] on icon at bounding box center [160, 313] width 7 height 7
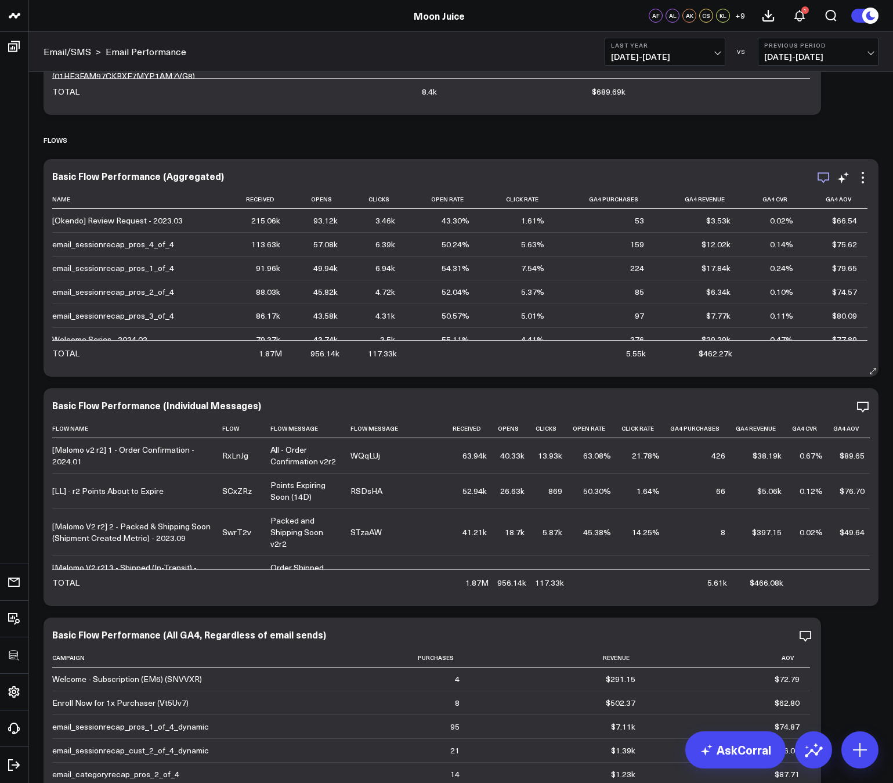
click at [818, 171] on icon "button" at bounding box center [823, 178] width 14 height 14
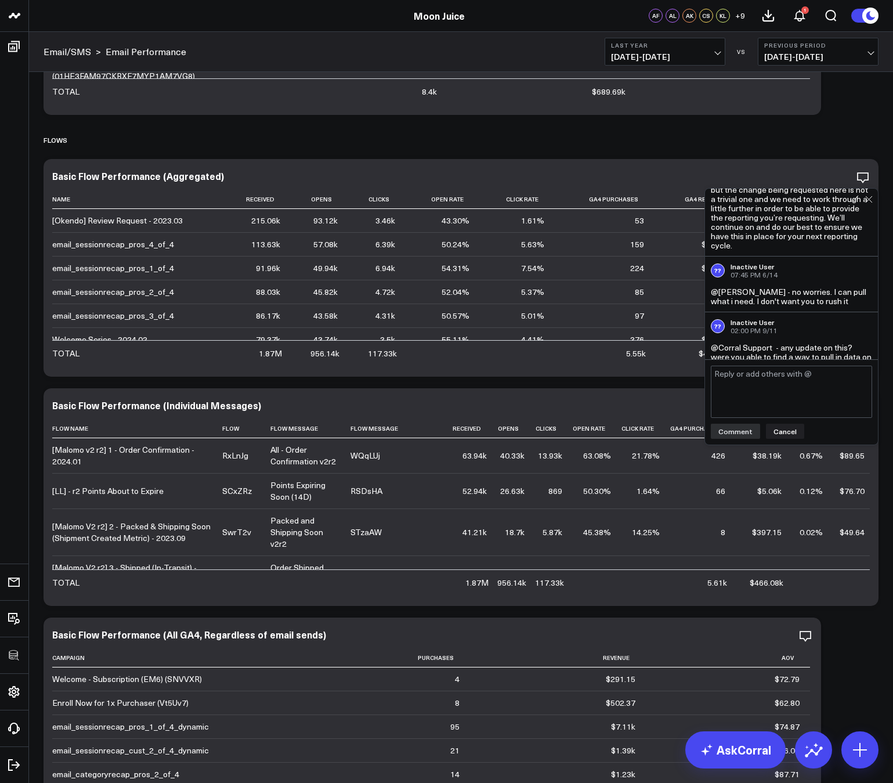
scroll to position [915, 0]
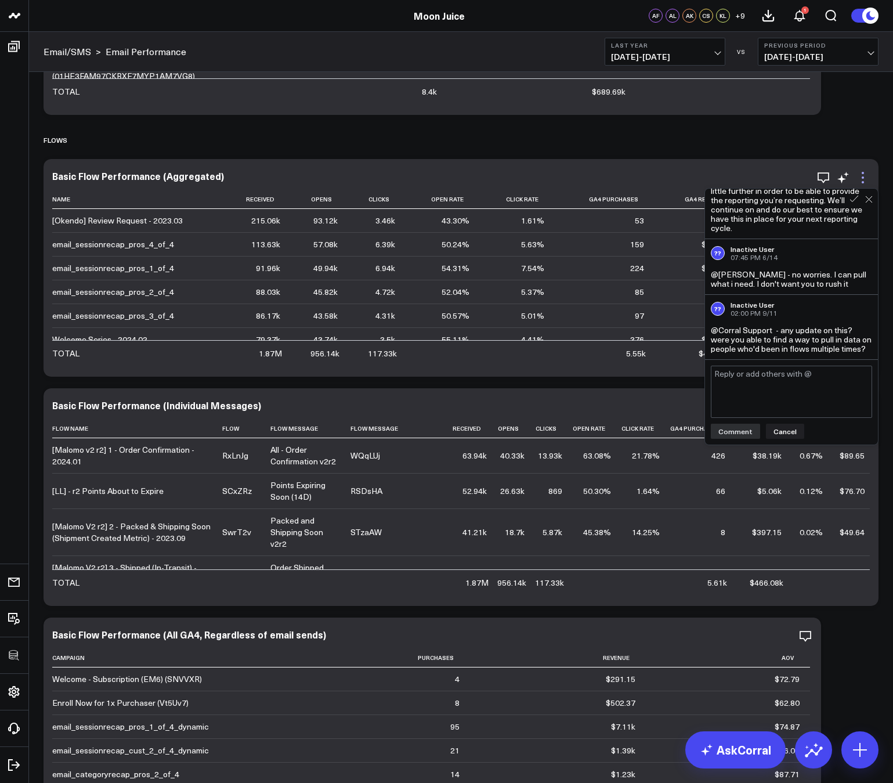
click at [866, 174] on icon at bounding box center [863, 178] width 14 height 14
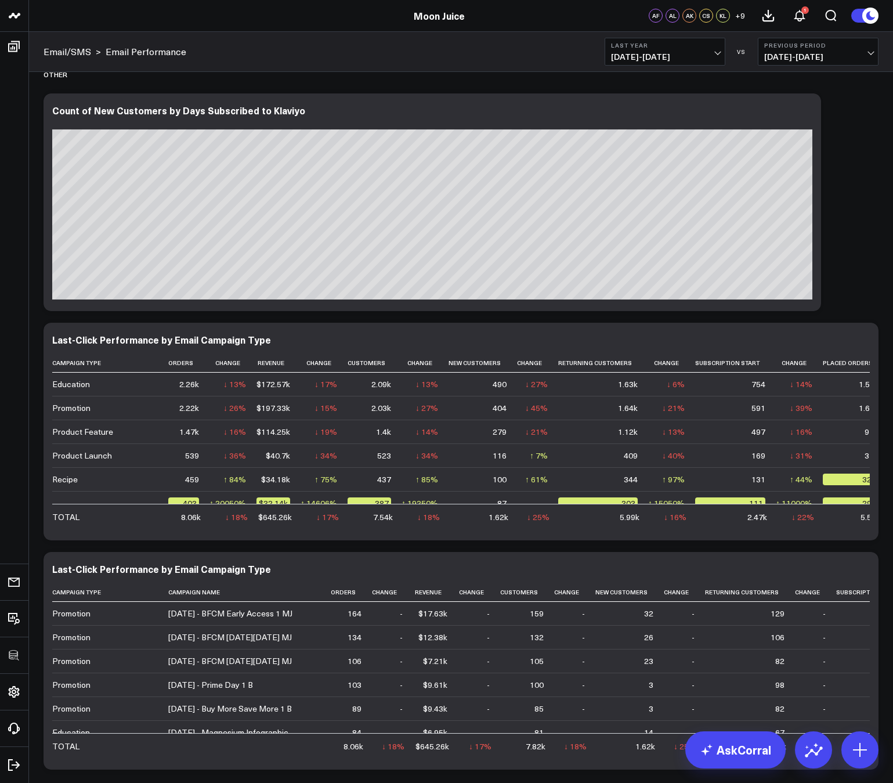
scroll to position [1290, 0]
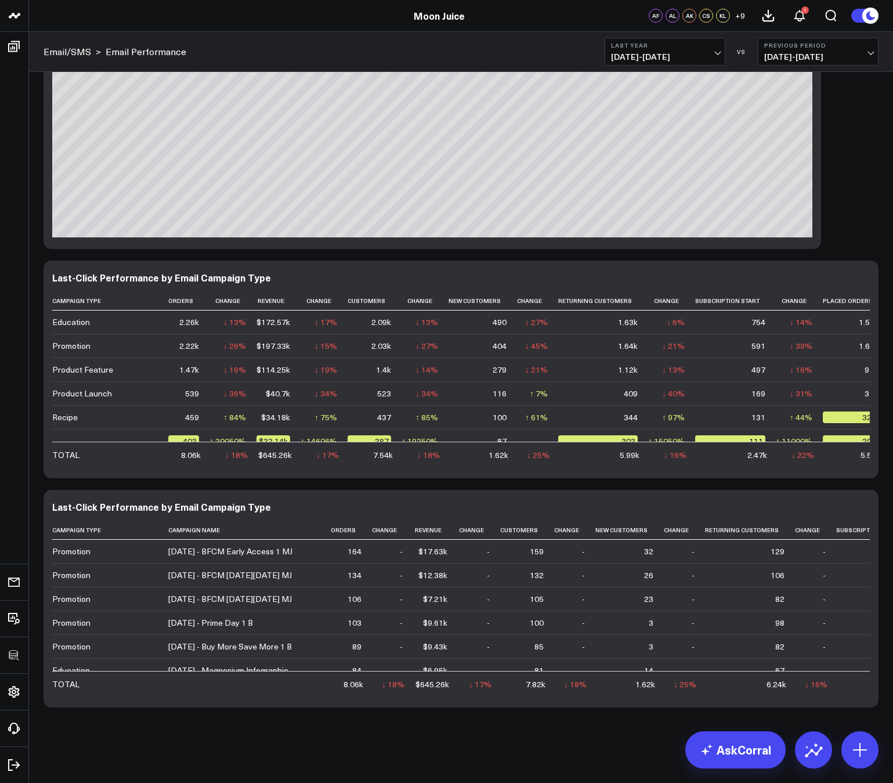
click at [675, 60] on span "01/01/24 - 12/31/24" at bounding box center [665, 56] width 108 height 9
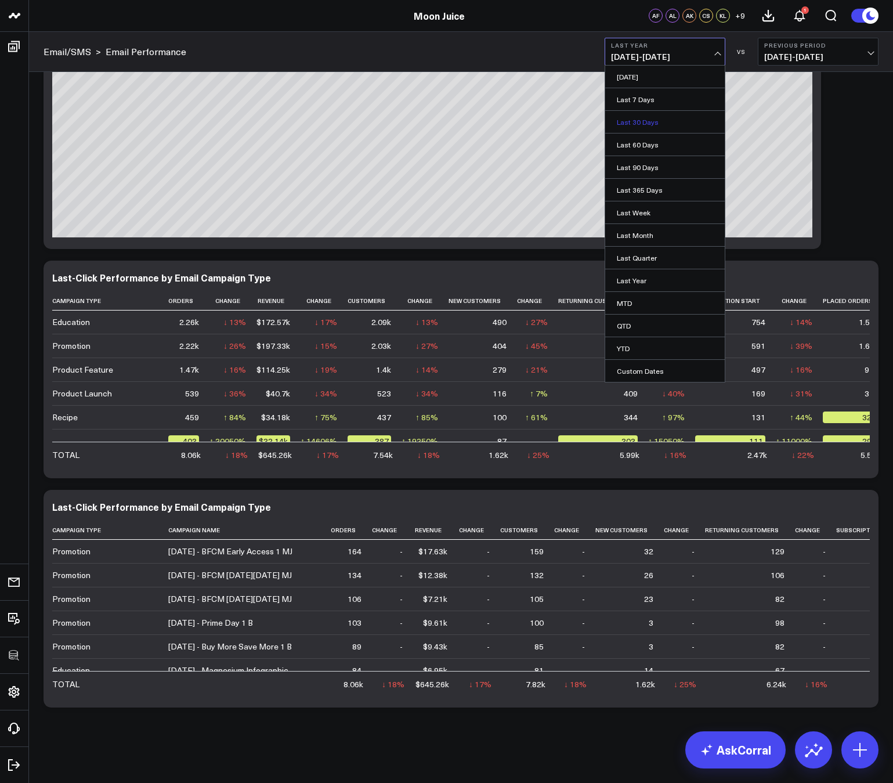
click at [657, 119] on link "Last 30 Days" at bounding box center [665, 122] width 120 height 22
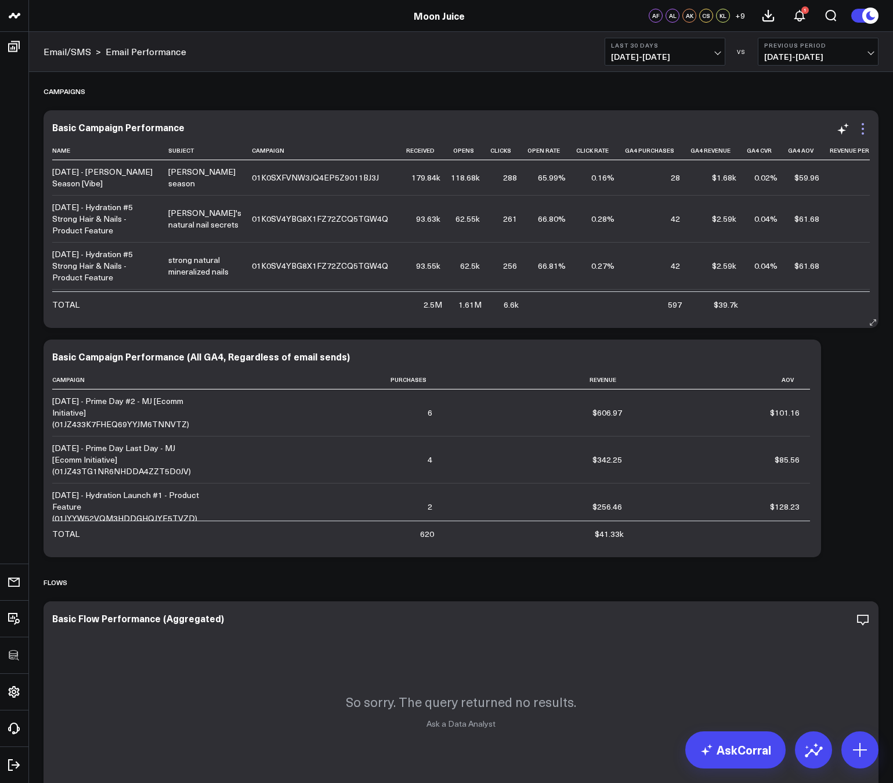
click at [865, 129] on icon at bounding box center [863, 129] width 14 height 14
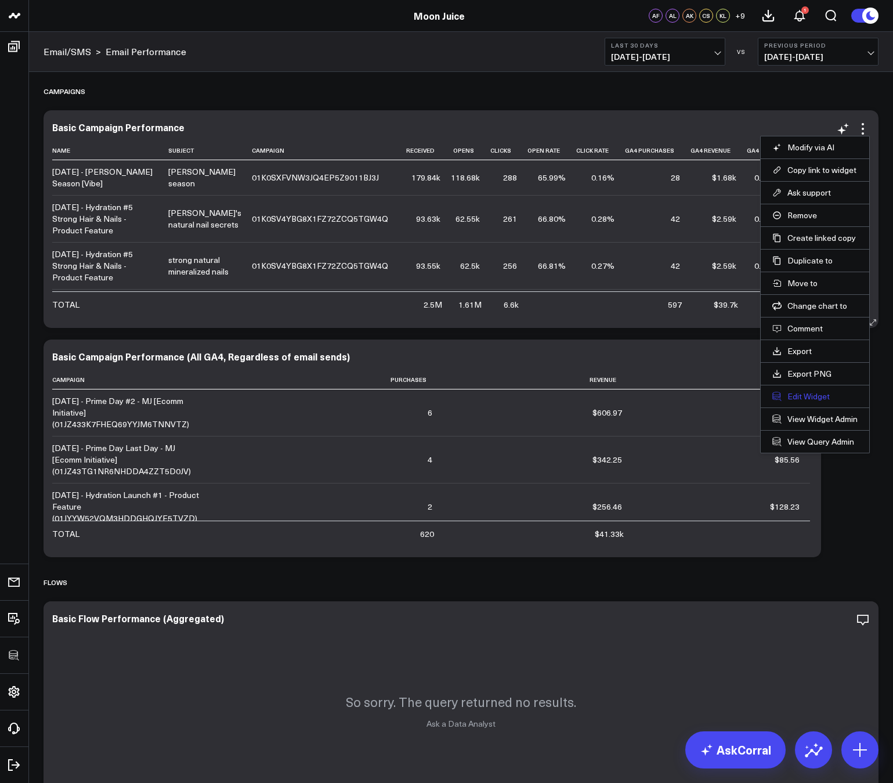
click at [793, 394] on button "Edit Widget" at bounding box center [814, 396] width 85 height 10
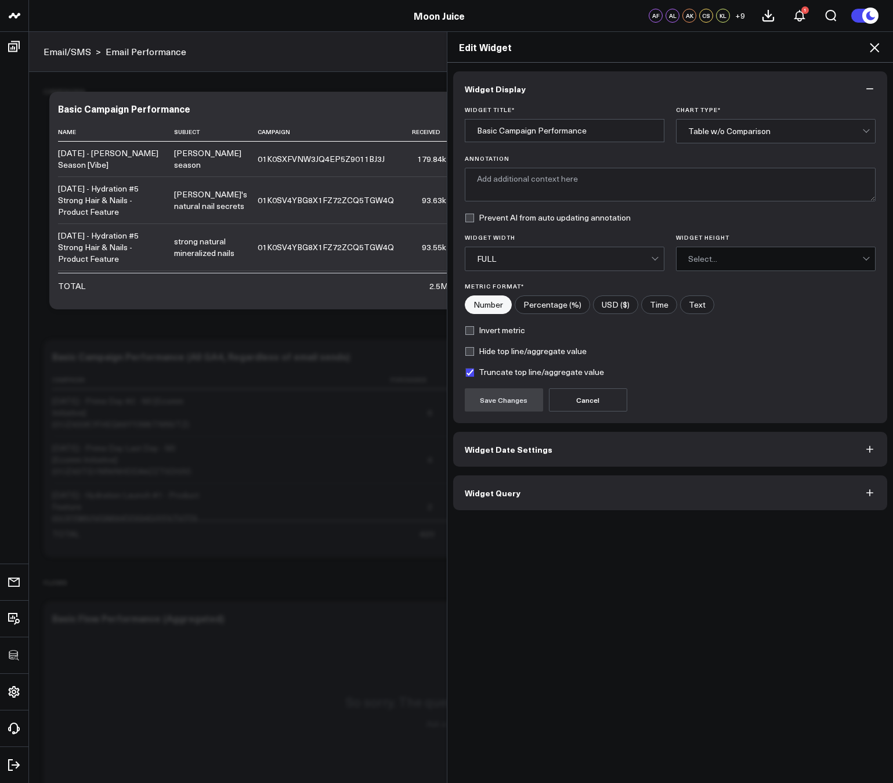
click at [537, 499] on button "Widget Query" at bounding box center [670, 492] width 435 height 35
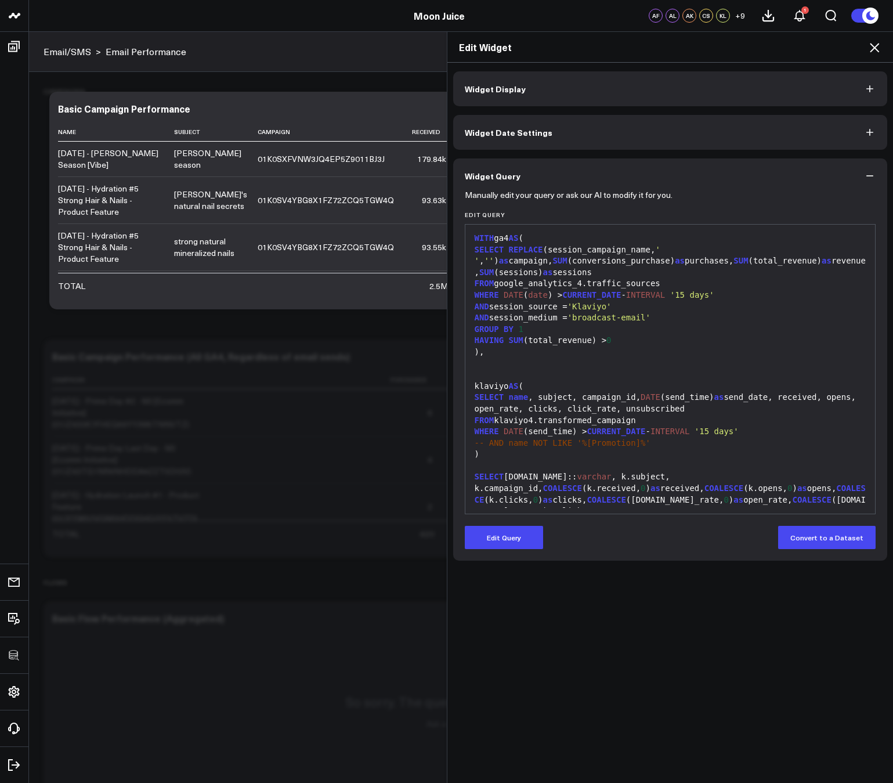
click at [877, 46] on icon at bounding box center [874, 48] width 14 height 14
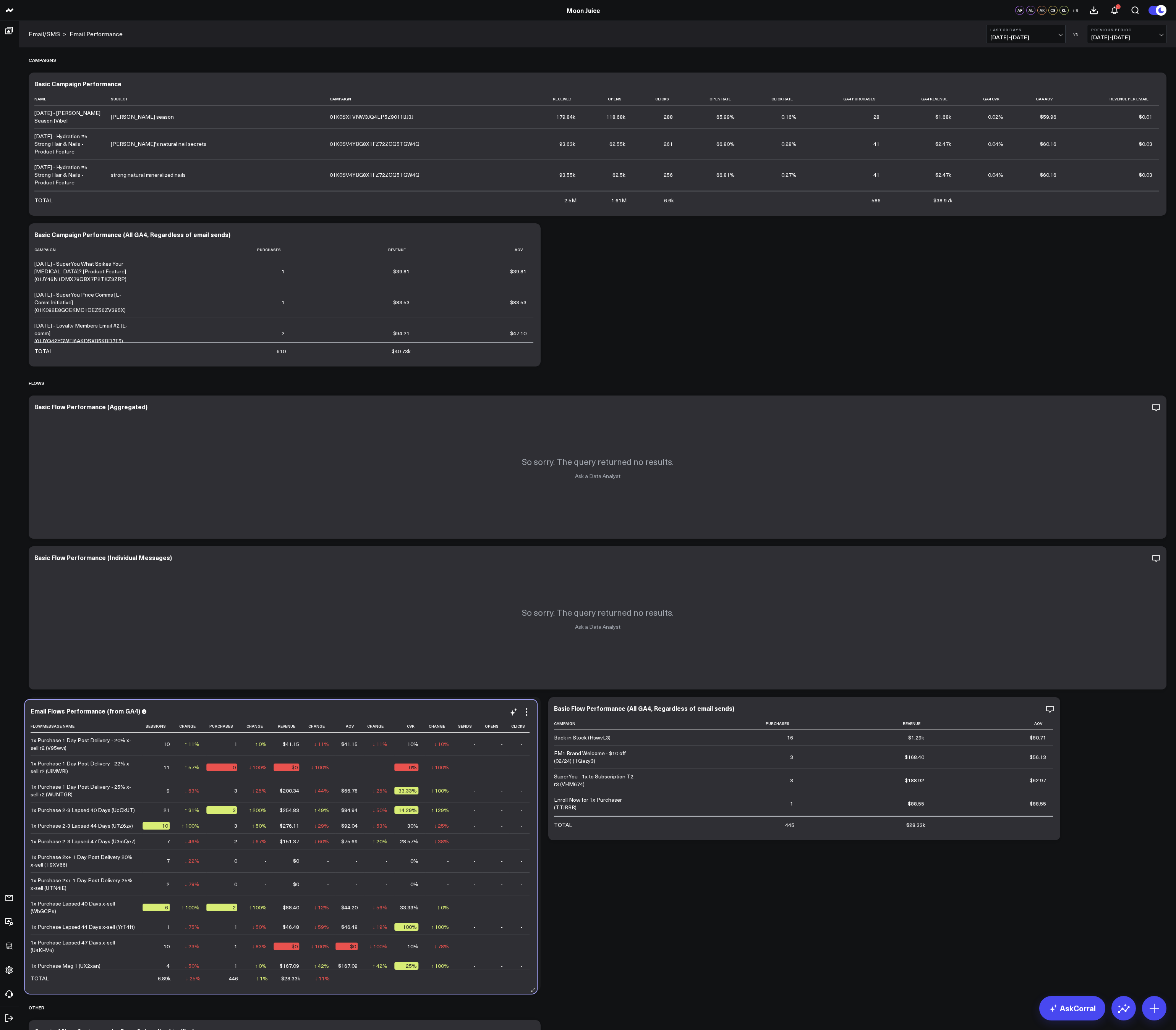
drag, startPoint x: 385, startPoint y: 87, endPoint x: 381, endPoint y: 715, distance: 628.0
click at [381, 515] on div "Email Flows Performance (from GA4)" at bounding box center [281, 711] width 500 height 9
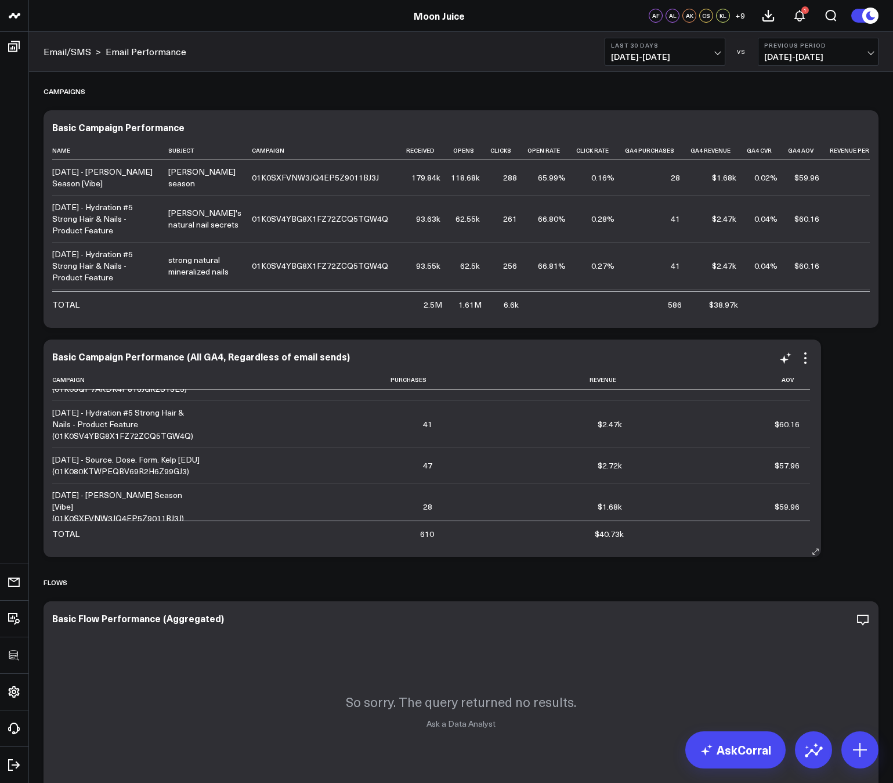
scroll to position [1066, 0]
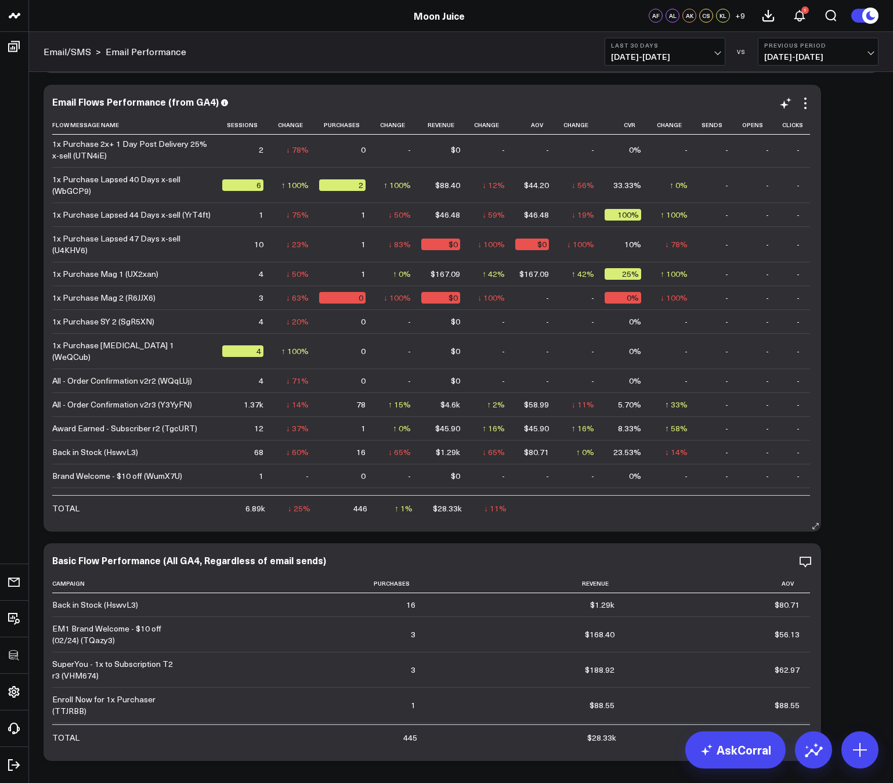
scroll to position [222, 0]
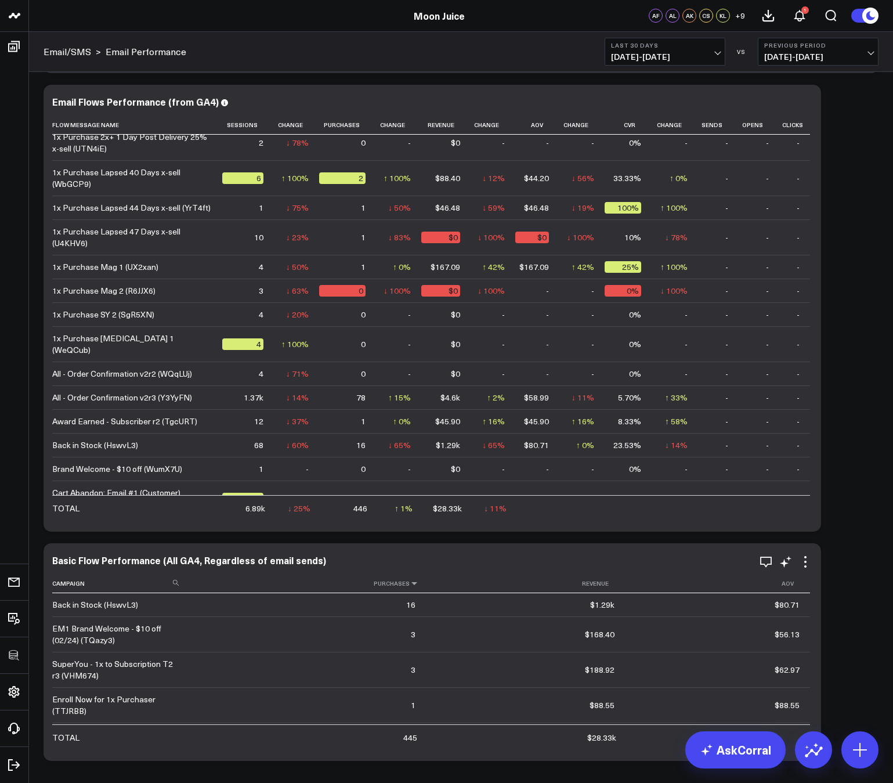
click at [411, 581] on icon at bounding box center [414, 583] width 9 height 7
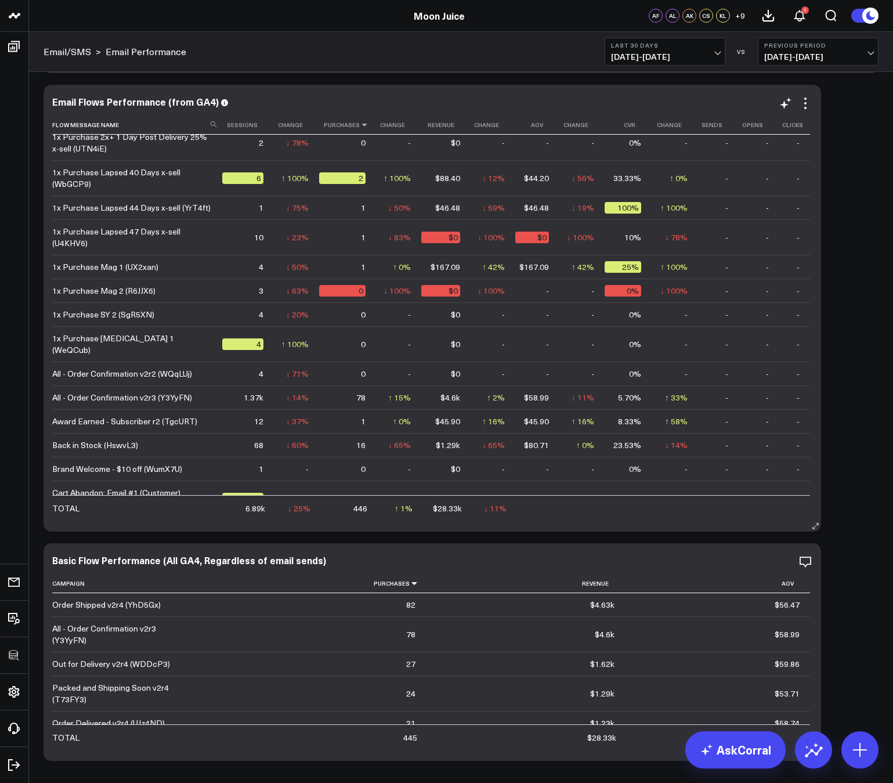
click at [360, 124] on icon at bounding box center [364, 124] width 9 height 7
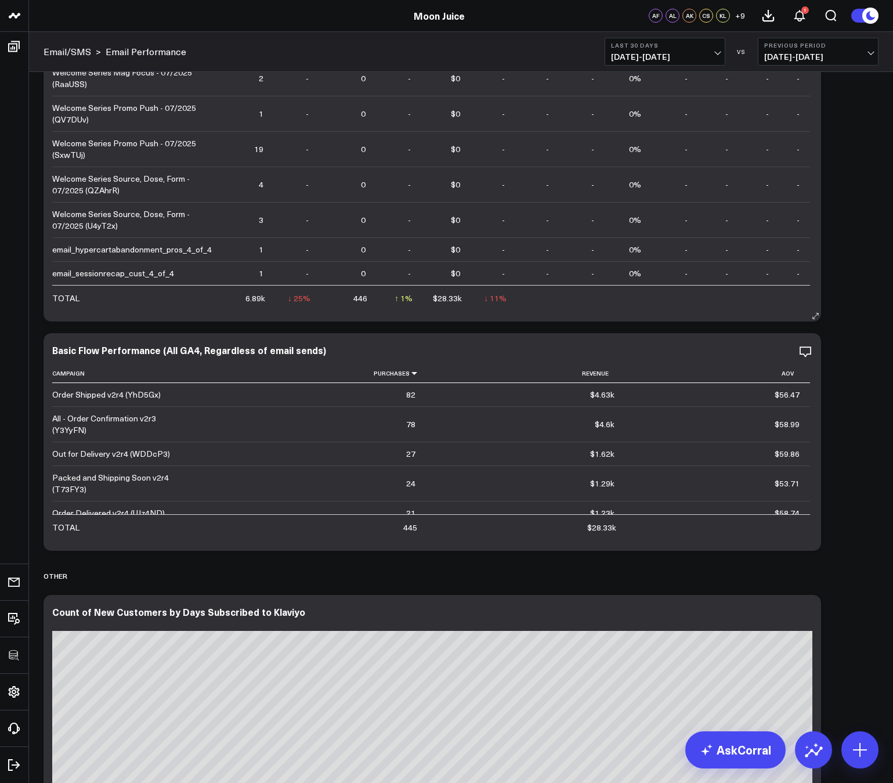
scroll to position [1225, 0]
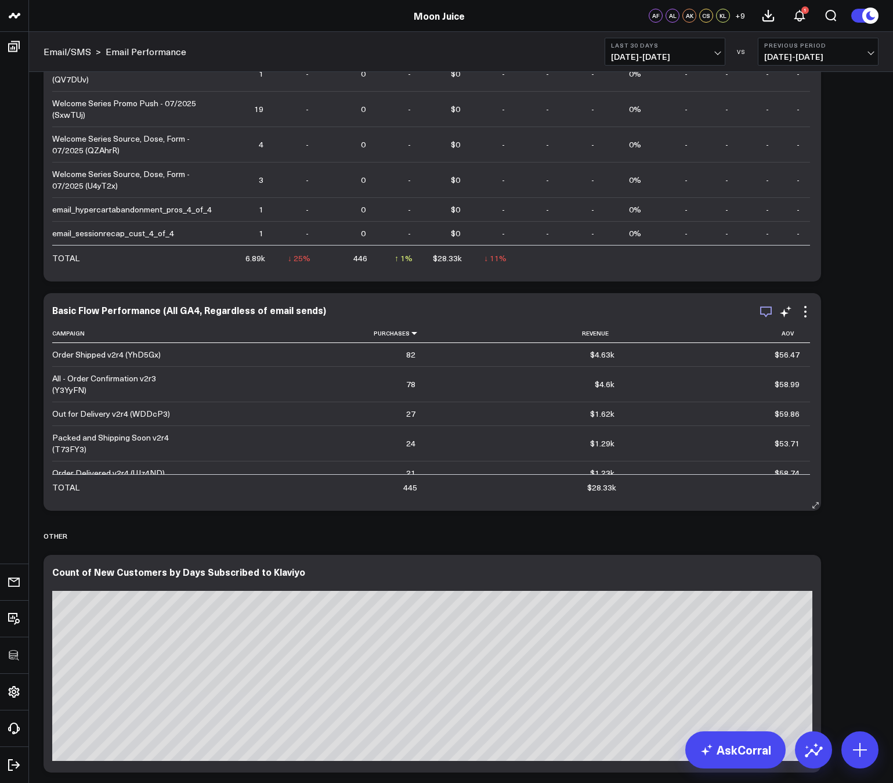
click at [765, 310] on icon "button" at bounding box center [766, 312] width 14 height 14
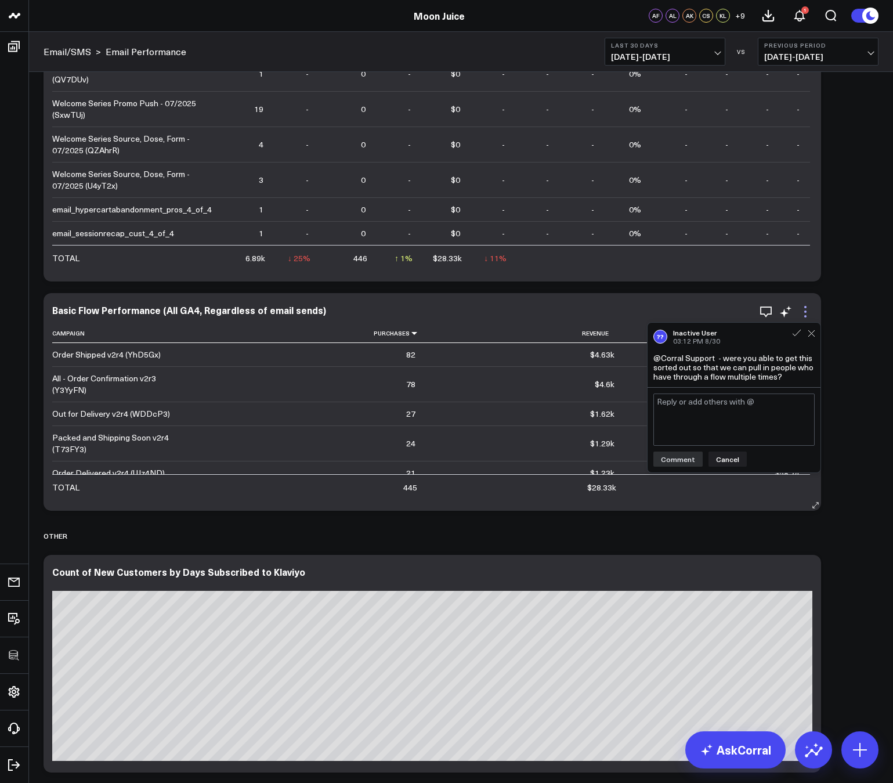
click at [803, 312] on icon at bounding box center [805, 312] width 14 height 14
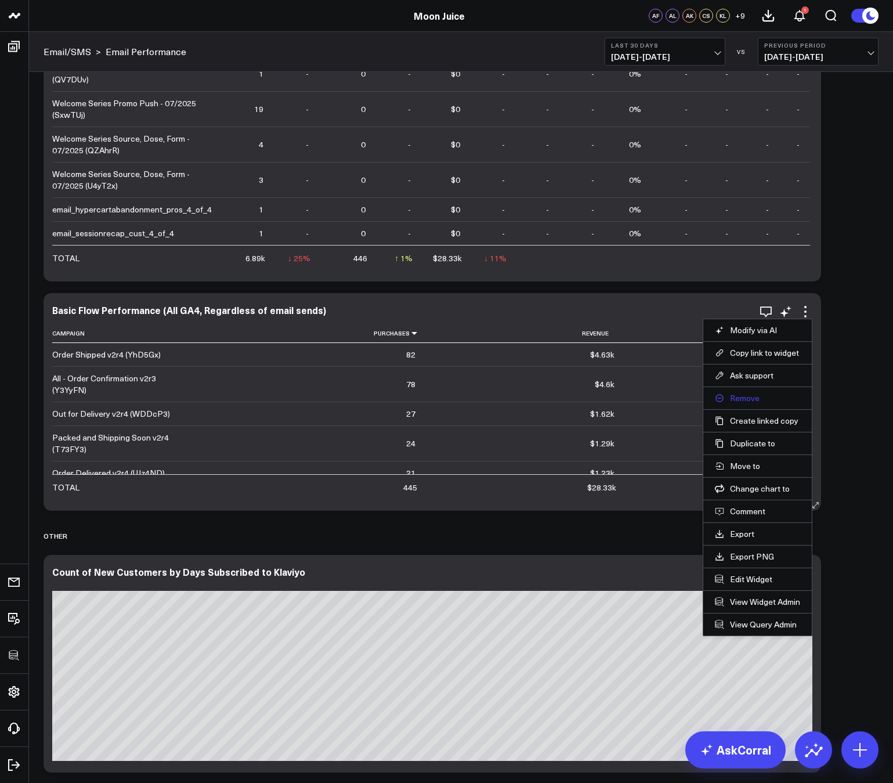
click at [746, 396] on button "Remove" at bounding box center [757, 398] width 85 height 10
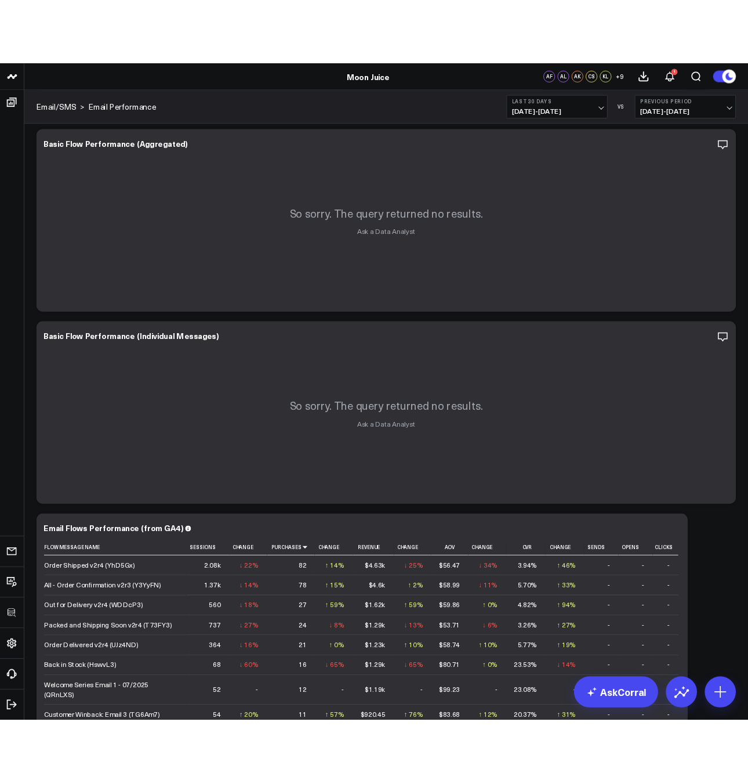
scroll to position [458, 0]
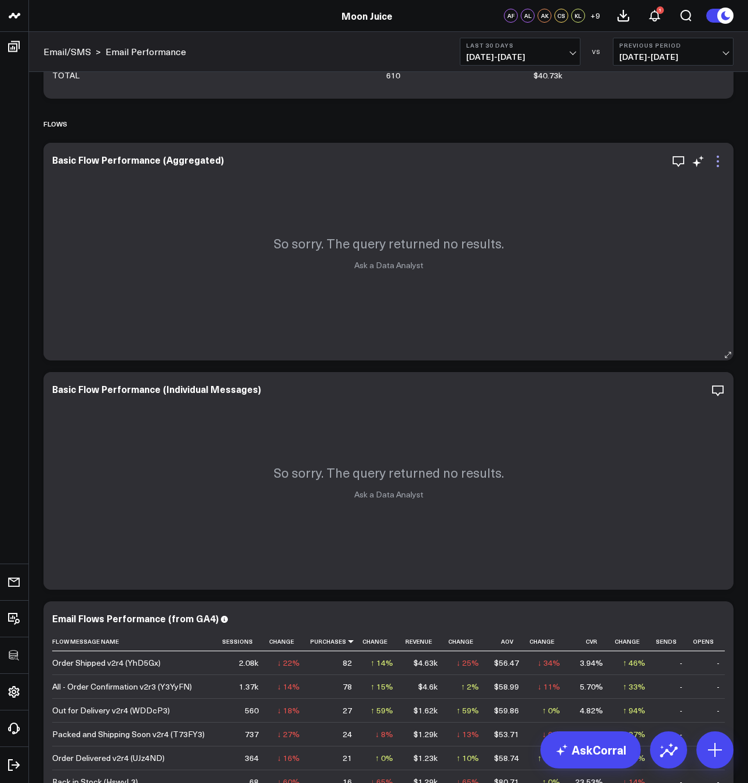
click at [718, 162] on icon at bounding box center [718, 161] width 14 height 14
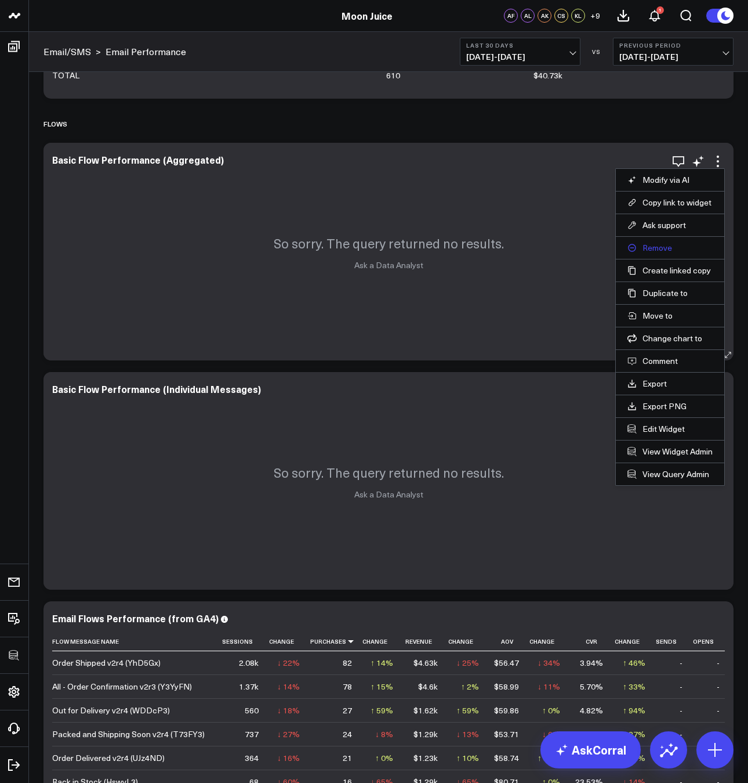
click at [663, 247] on button "Remove" at bounding box center [670, 248] width 85 height 10
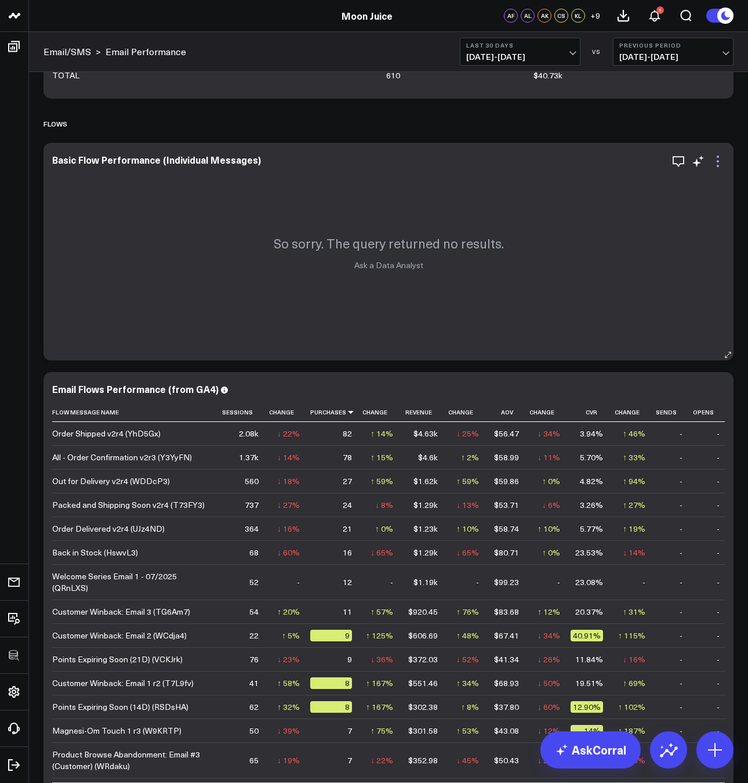
click at [720, 163] on icon at bounding box center [718, 161] width 14 height 14
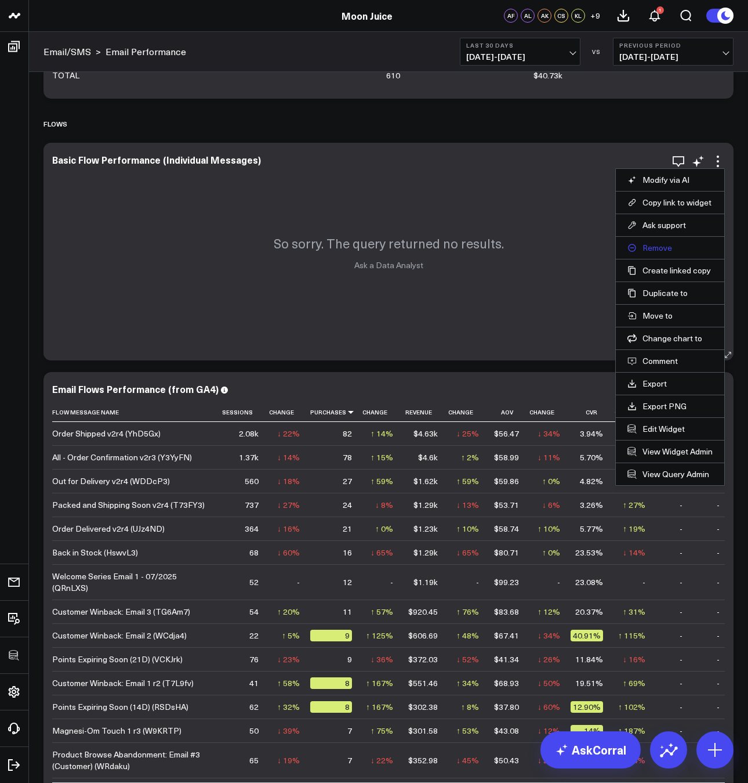
click at [661, 249] on button "Remove" at bounding box center [670, 248] width 85 height 10
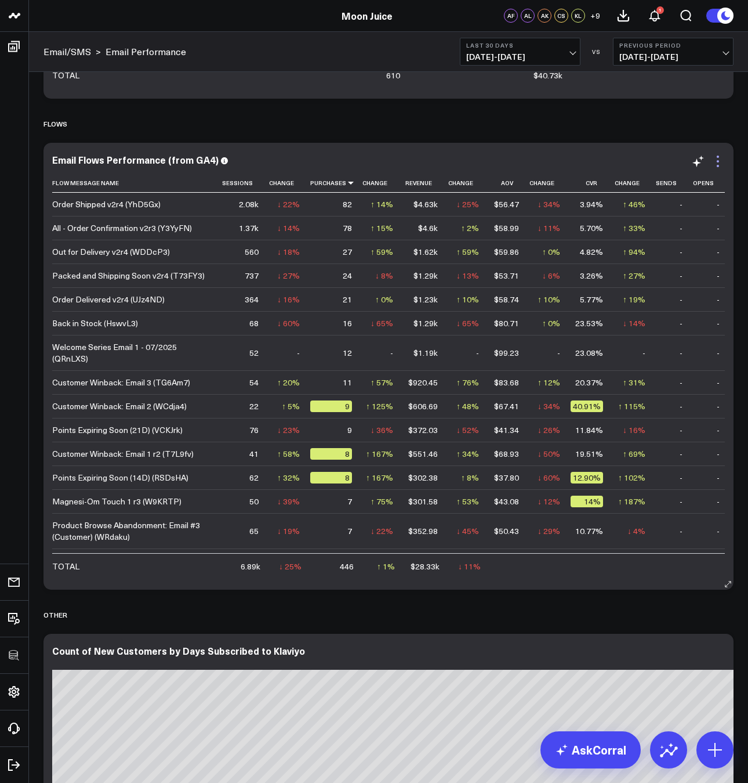
click at [718, 163] on icon at bounding box center [718, 161] width 14 height 14
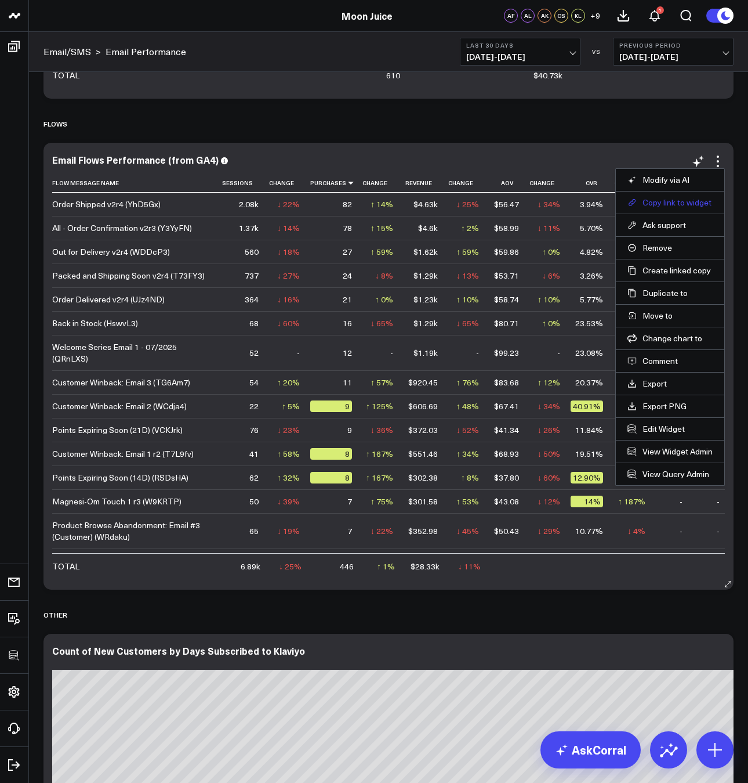
click at [686, 202] on button "Copy link to widget" at bounding box center [670, 202] width 85 height 10
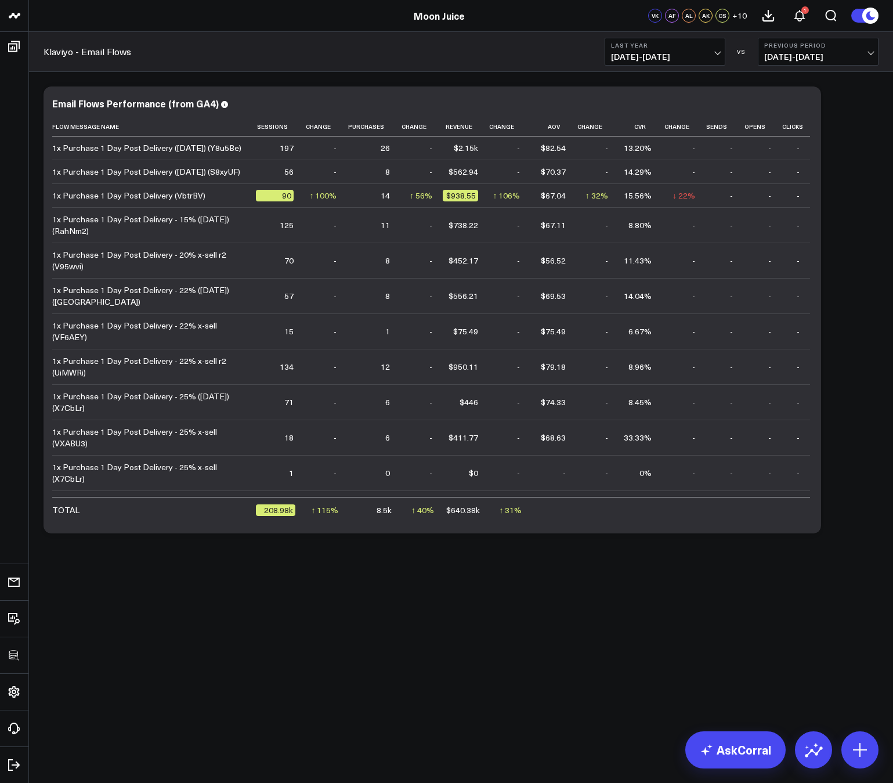
click at [642, 59] on span "[DATE] - [DATE]" at bounding box center [665, 56] width 108 height 9
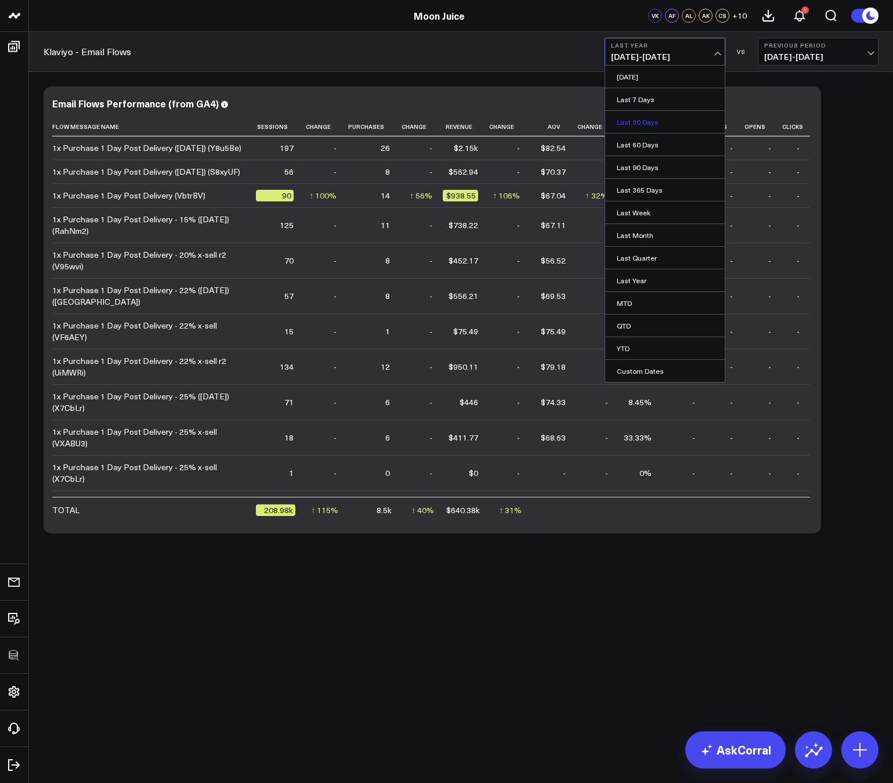
click at [631, 123] on link "Last 30 Days" at bounding box center [665, 122] width 120 height 22
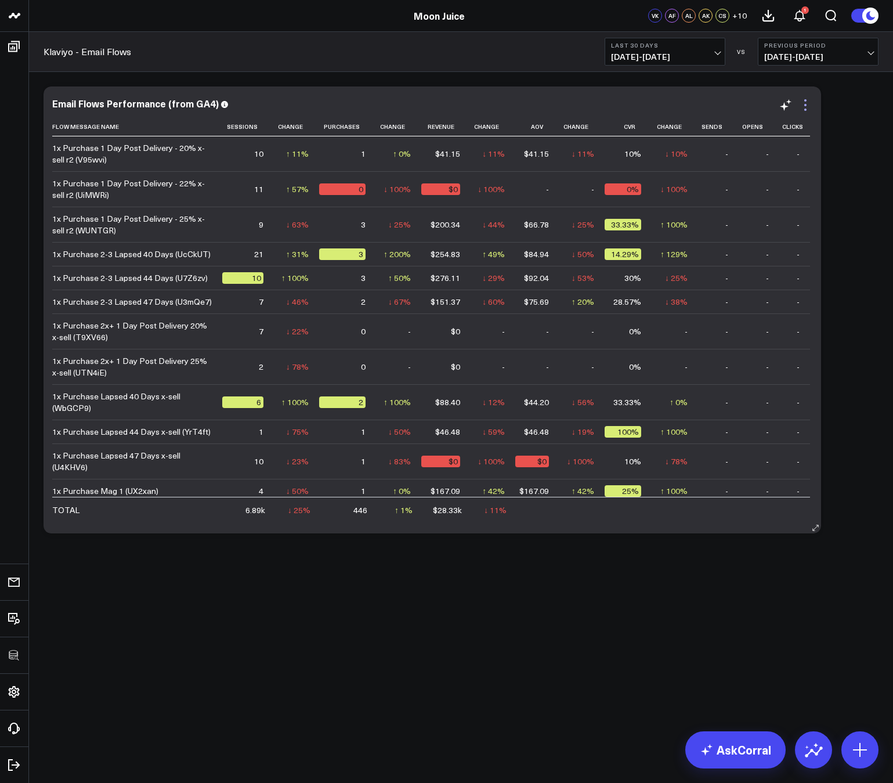
click at [809, 106] on icon at bounding box center [805, 105] width 14 height 14
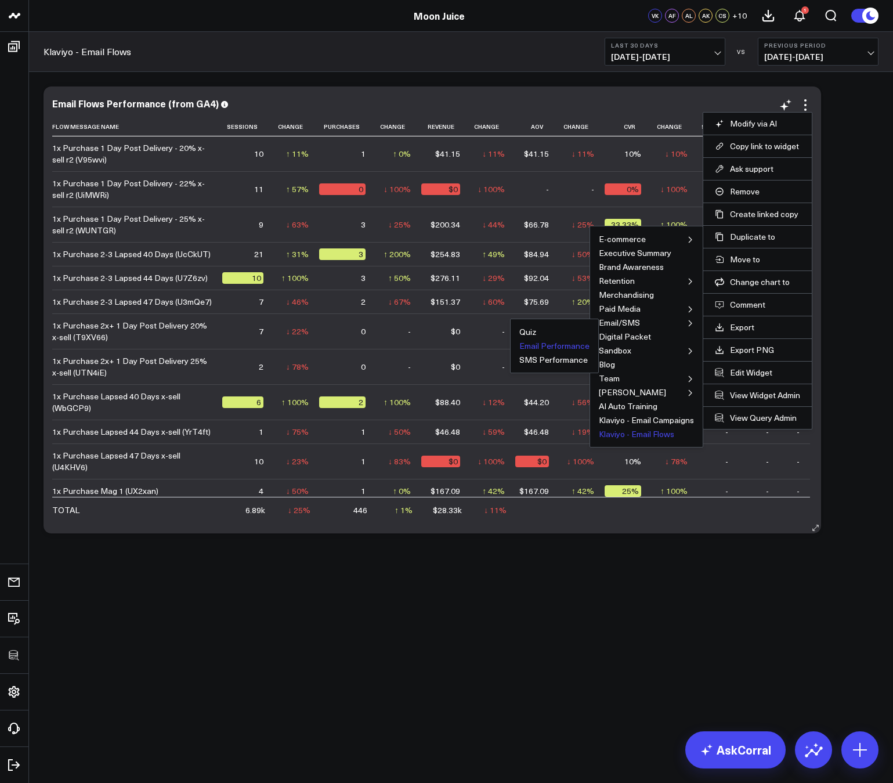
click at [554, 348] on button "Email Performance" at bounding box center [554, 346] width 70 height 8
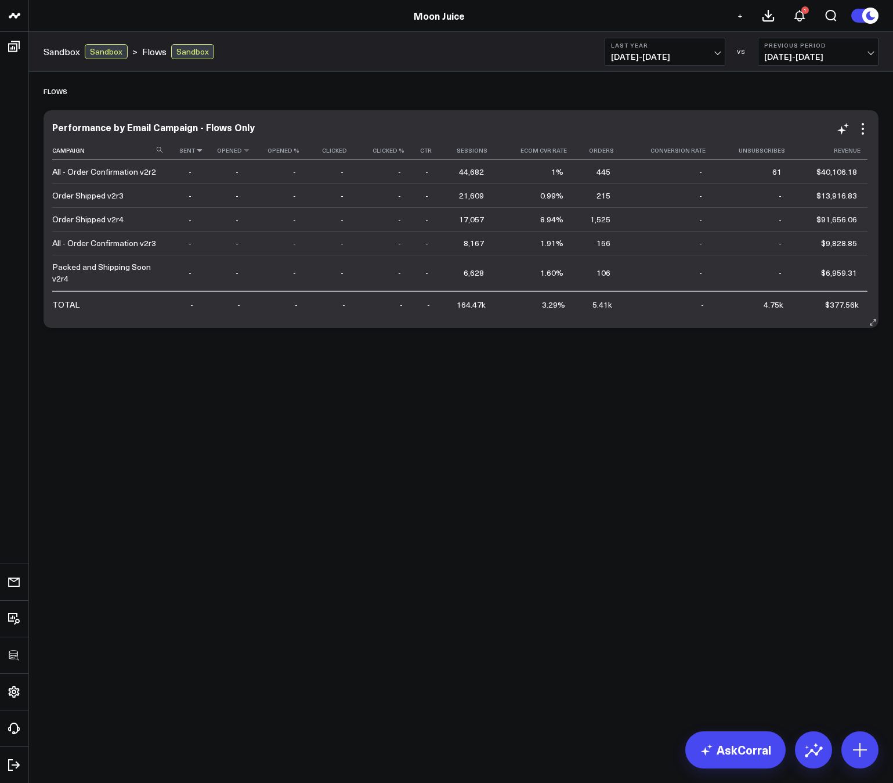
click at [202, 151] on th "opened" at bounding box center [225, 150] width 47 height 19
click at [197, 153] on icon at bounding box center [199, 150] width 9 height 7
click at [866, 126] on icon at bounding box center [863, 129] width 14 height 14
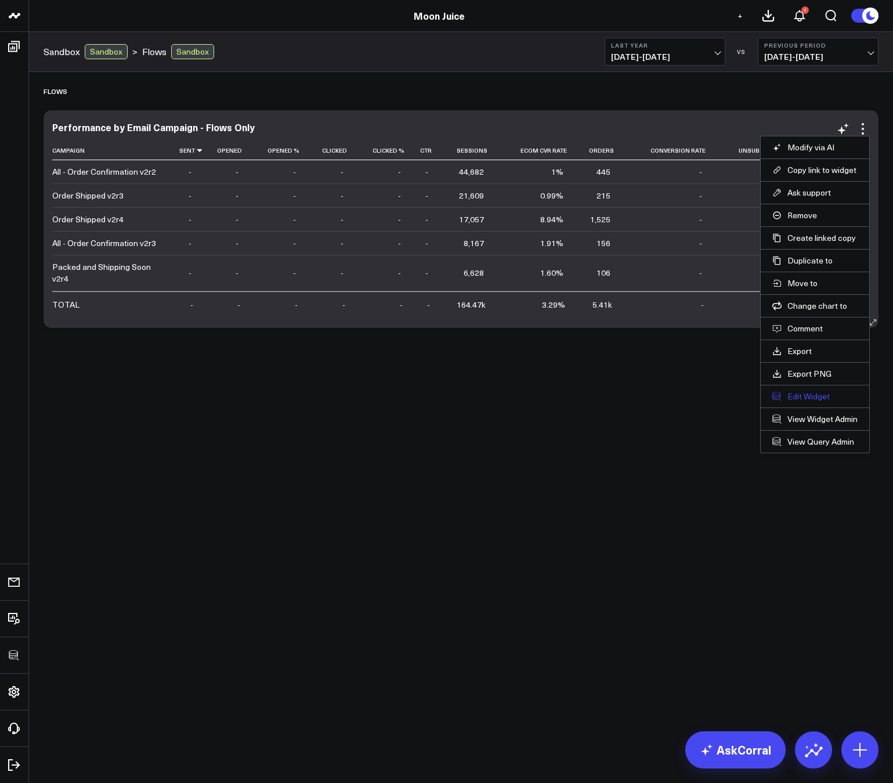
click at [791, 392] on button "Edit Widget" at bounding box center [814, 396] width 85 height 10
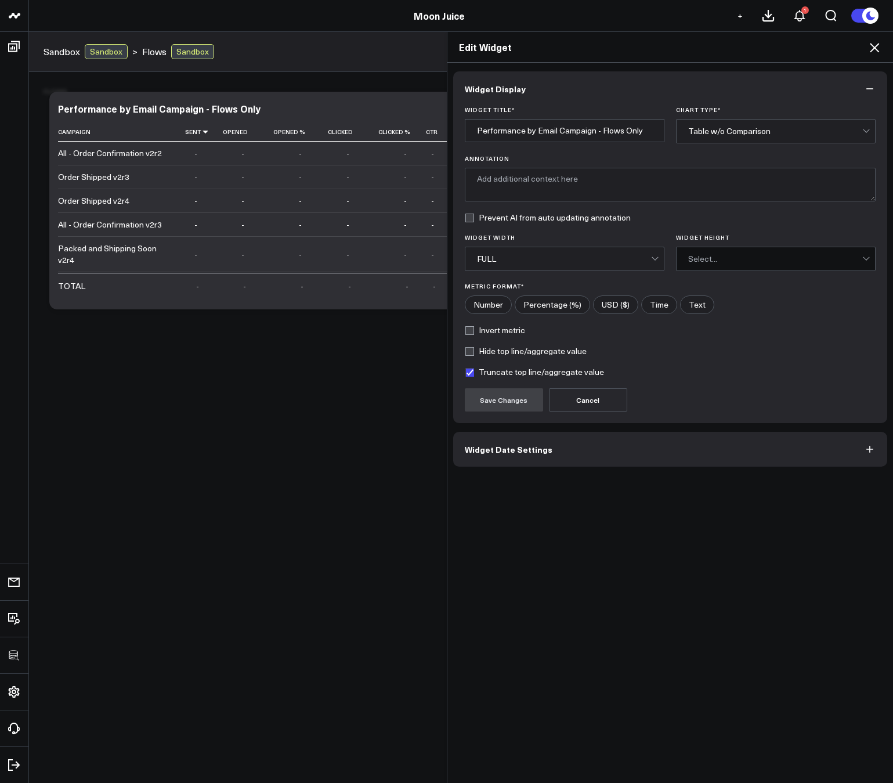
click at [611, 446] on button "Widget Date Settings" at bounding box center [670, 449] width 435 height 35
